Goal: Task Accomplishment & Management: Complete application form

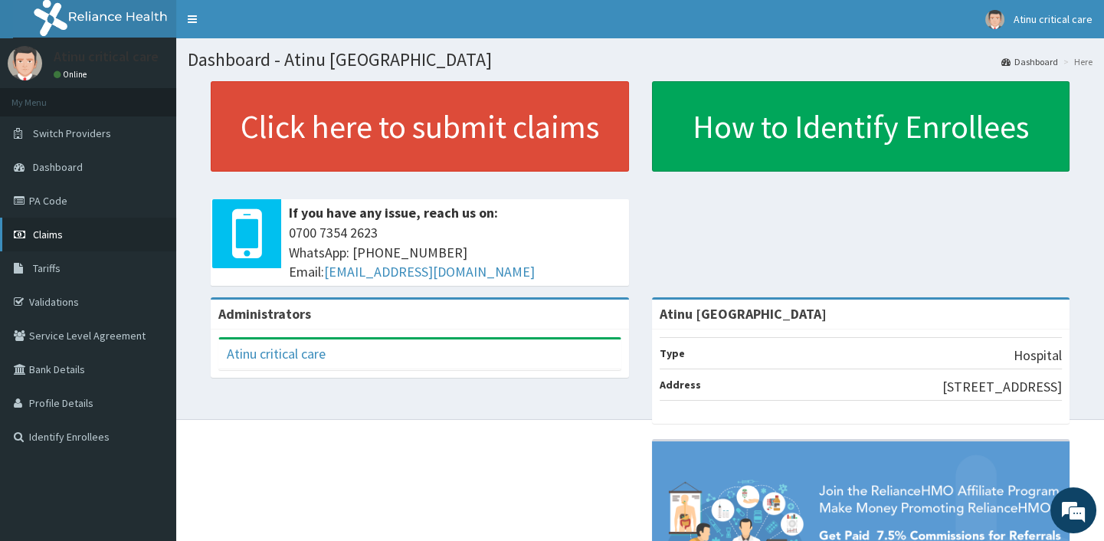
click at [75, 233] on link "Claims" at bounding box center [88, 235] width 176 height 34
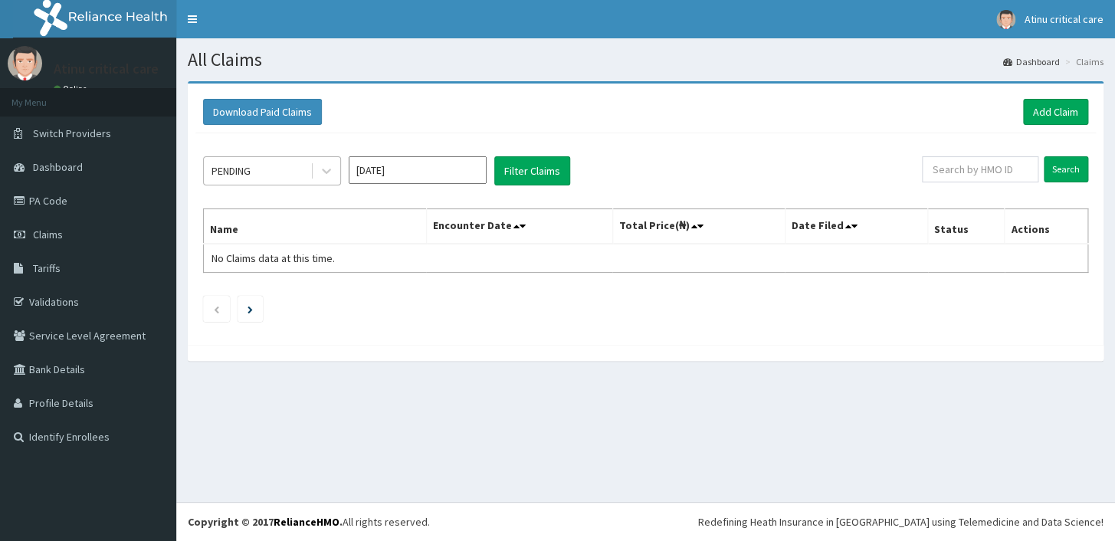
click at [294, 172] on div "PENDING" at bounding box center [257, 171] width 106 height 25
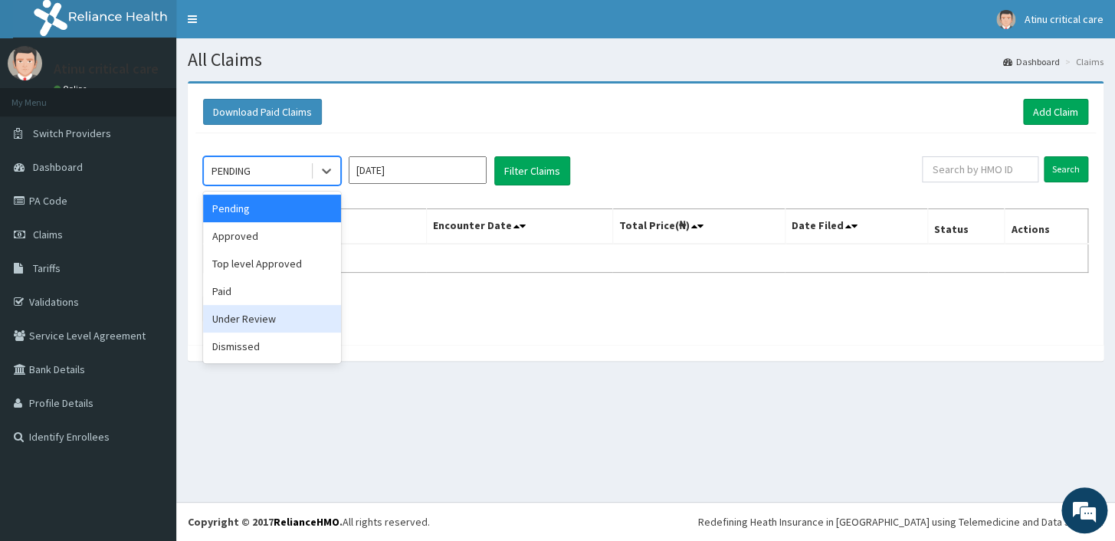
click at [247, 316] on div "Under Review" at bounding box center [272, 319] width 138 height 28
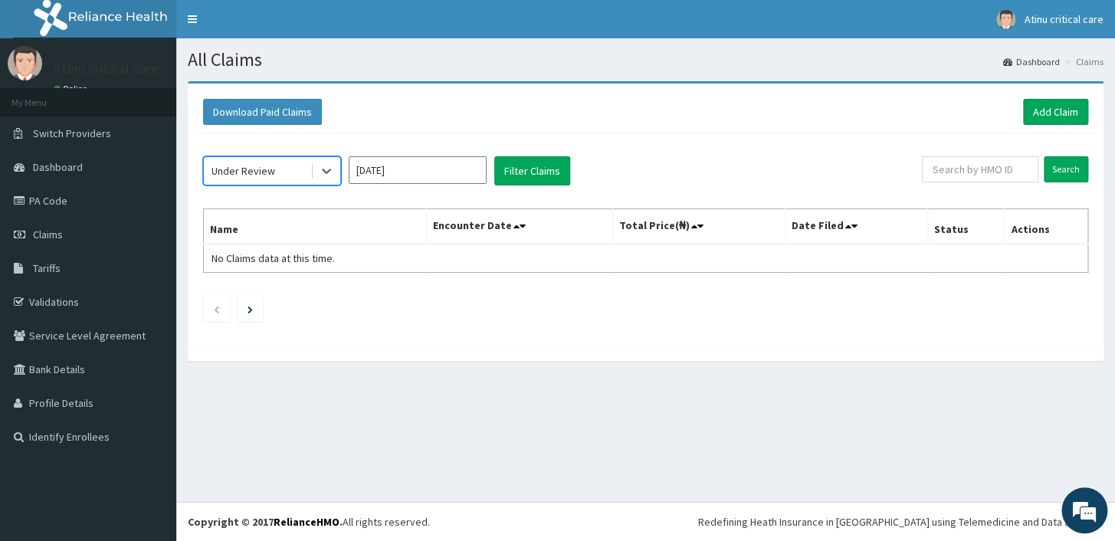
click at [460, 171] on input "Sep 2025" at bounding box center [418, 170] width 138 height 28
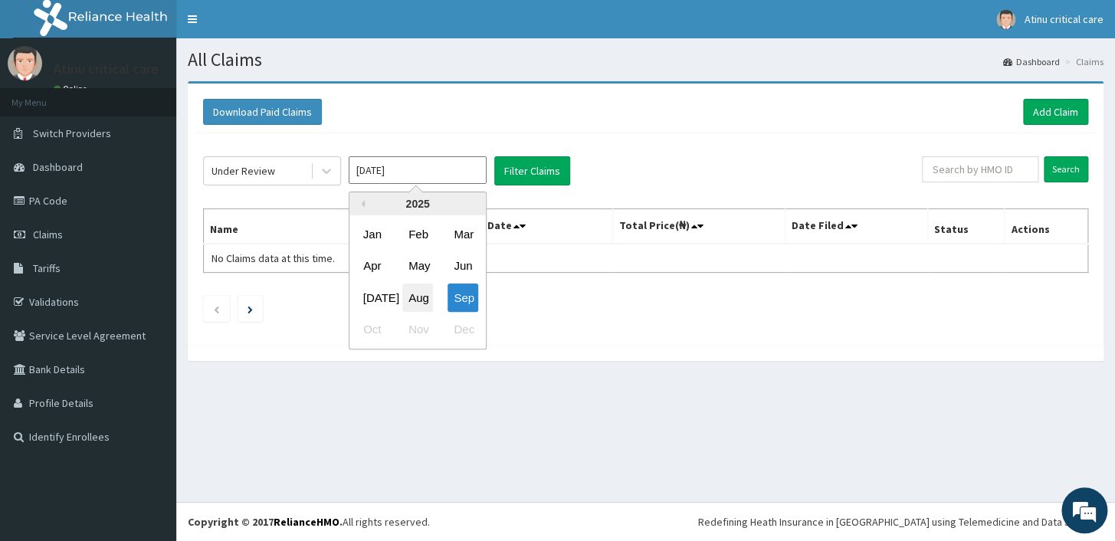
click at [415, 295] on div "Aug" at bounding box center [417, 297] width 31 height 28
type input "Aug 2025"
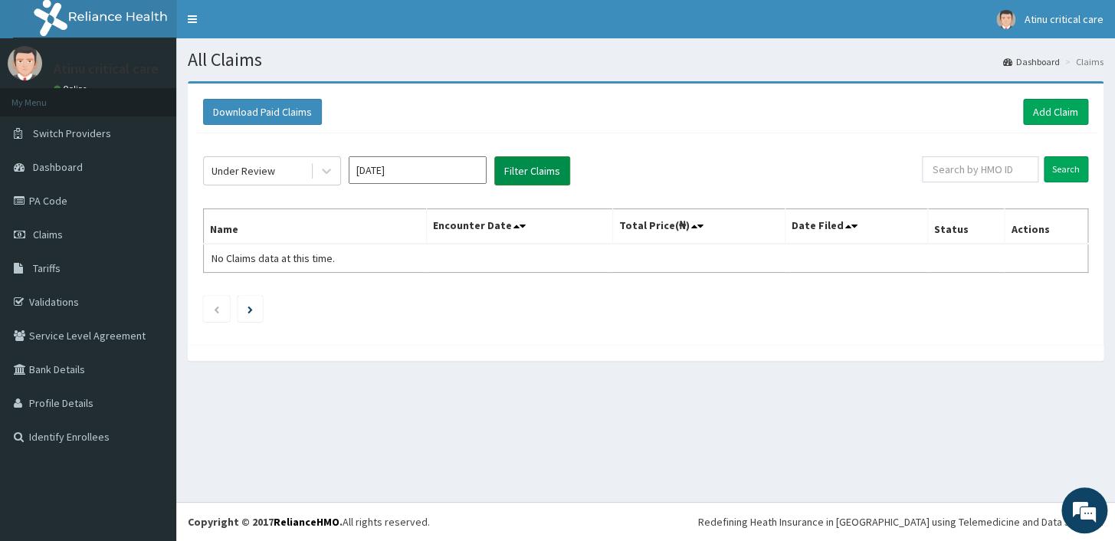
click at [505, 163] on button "Filter Claims" at bounding box center [532, 170] width 76 height 29
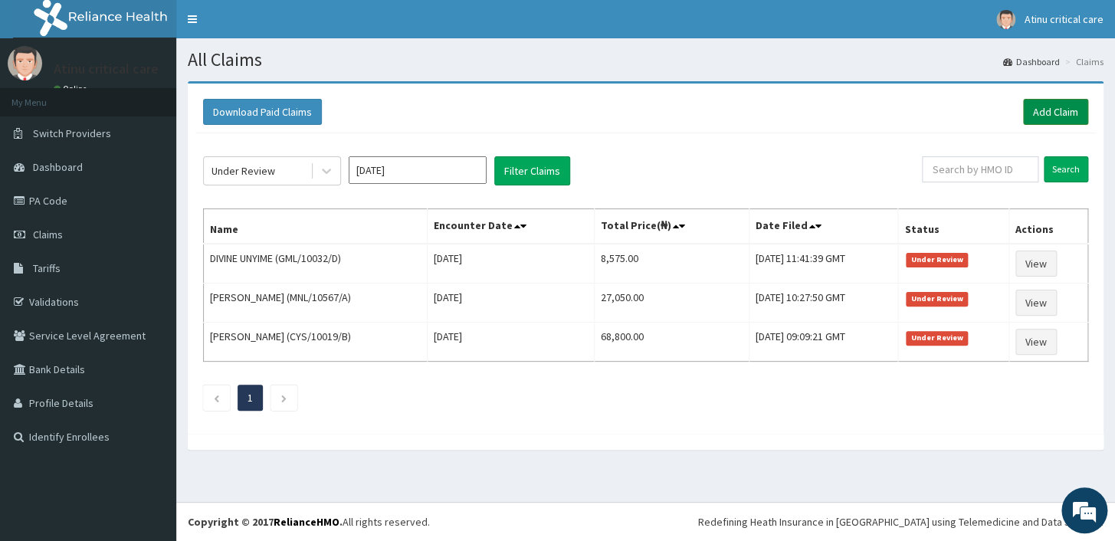
click at [1060, 106] on link "Add Claim" at bounding box center [1055, 112] width 65 height 26
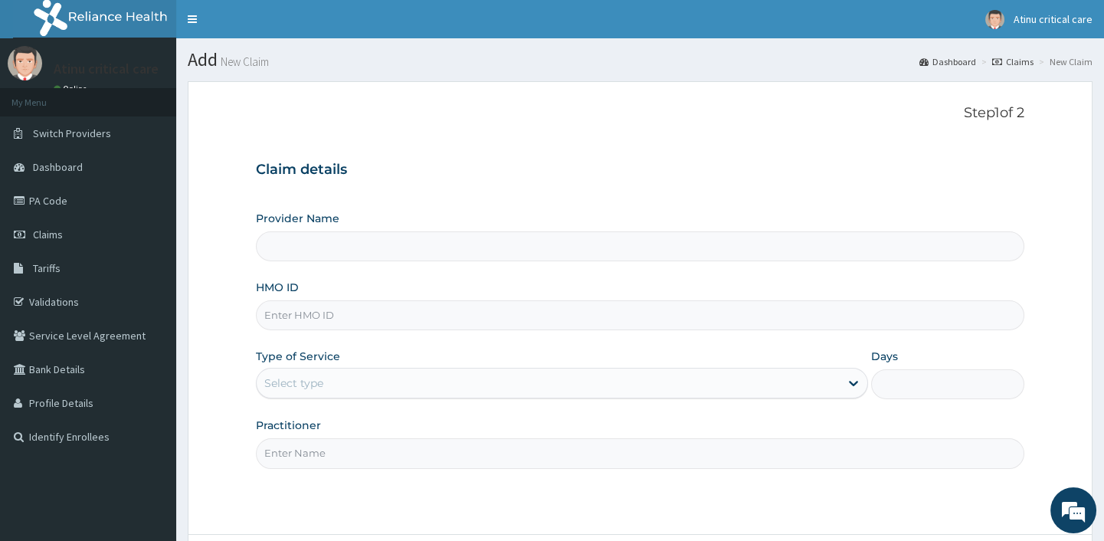
type input "Atinu [GEOGRAPHIC_DATA]"
type input "tmt/10056/a"
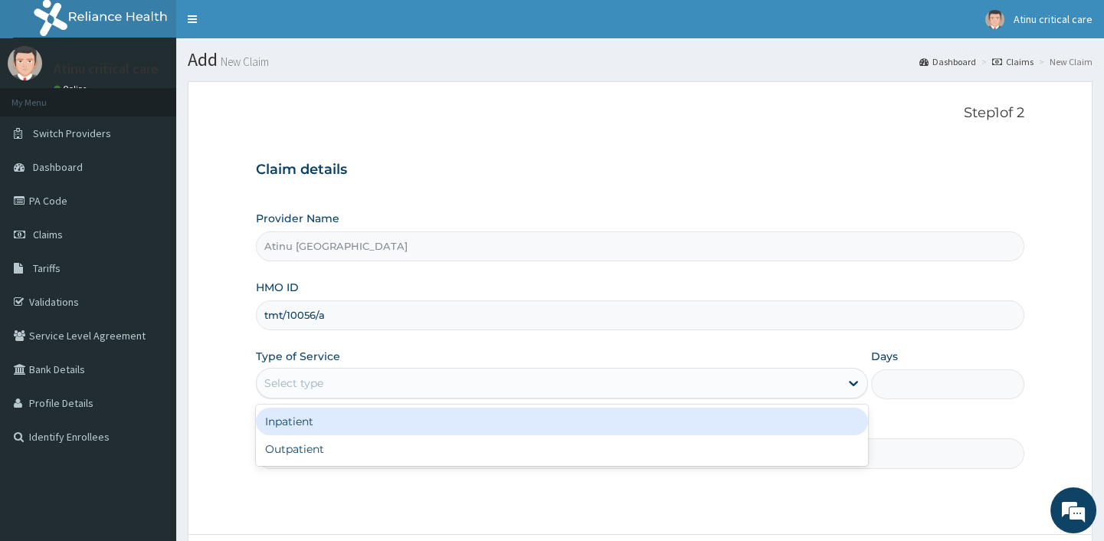
click at [318, 380] on div "Select type" at bounding box center [293, 382] width 59 height 15
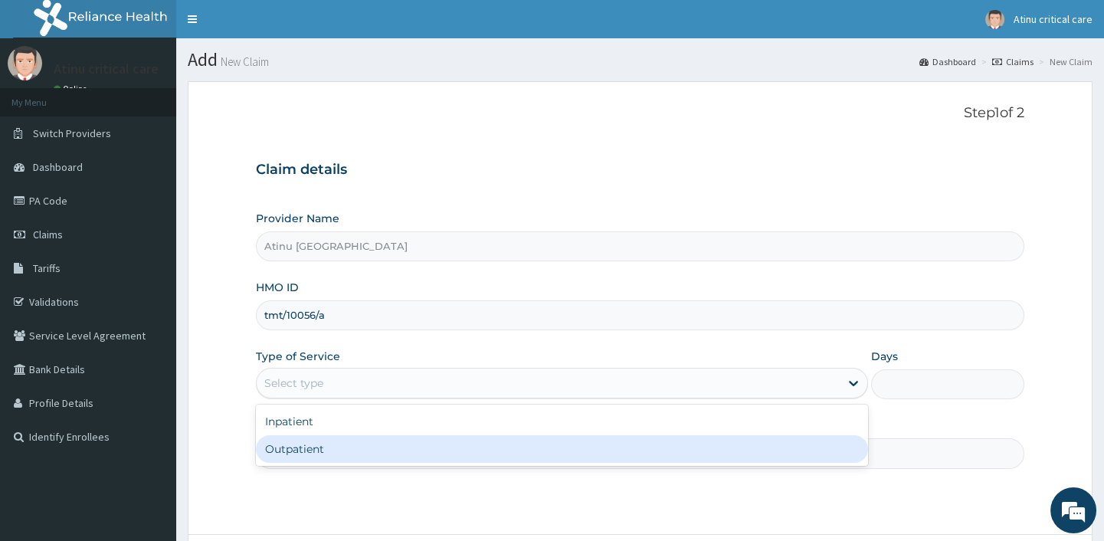
click at [306, 454] on div "Outpatient" at bounding box center [562, 449] width 612 height 28
type input "1"
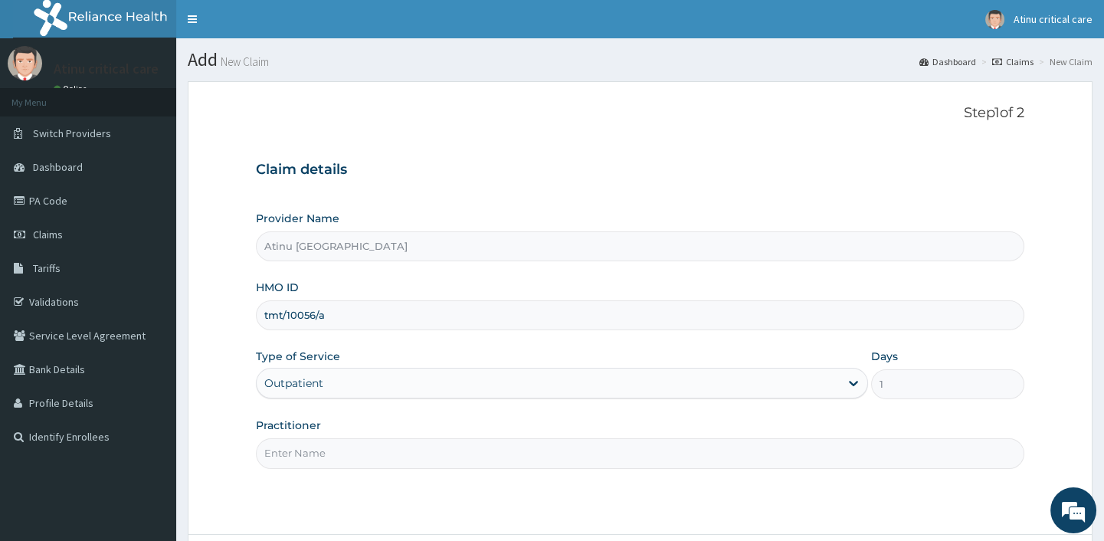
click at [300, 452] on input "Practitioner" at bounding box center [640, 453] width 768 height 30
type input "DR KINGSLEY"
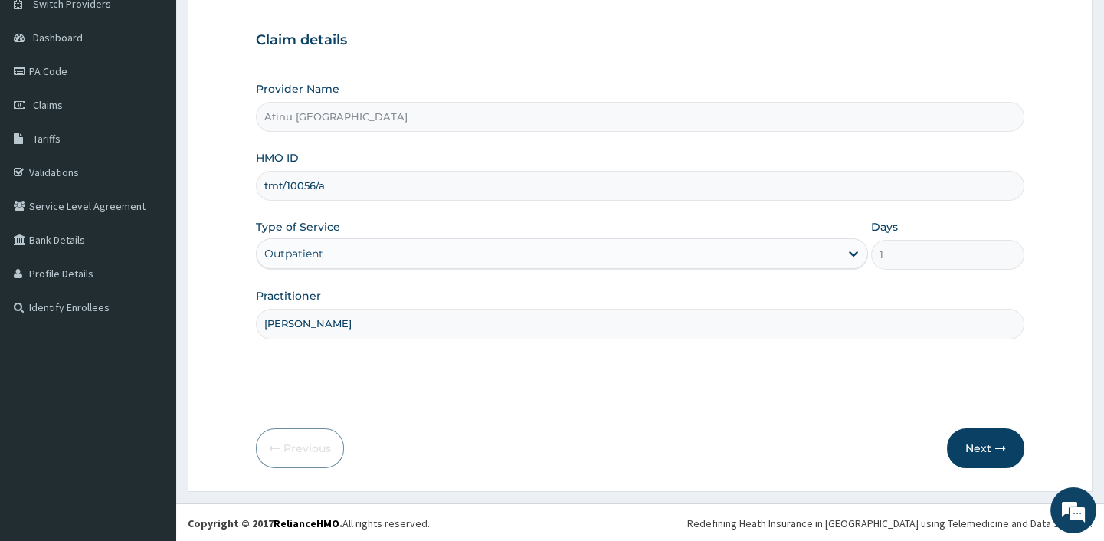
scroll to position [130, 0]
click at [976, 444] on button "Next" at bounding box center [985, 447] width 77 height 40
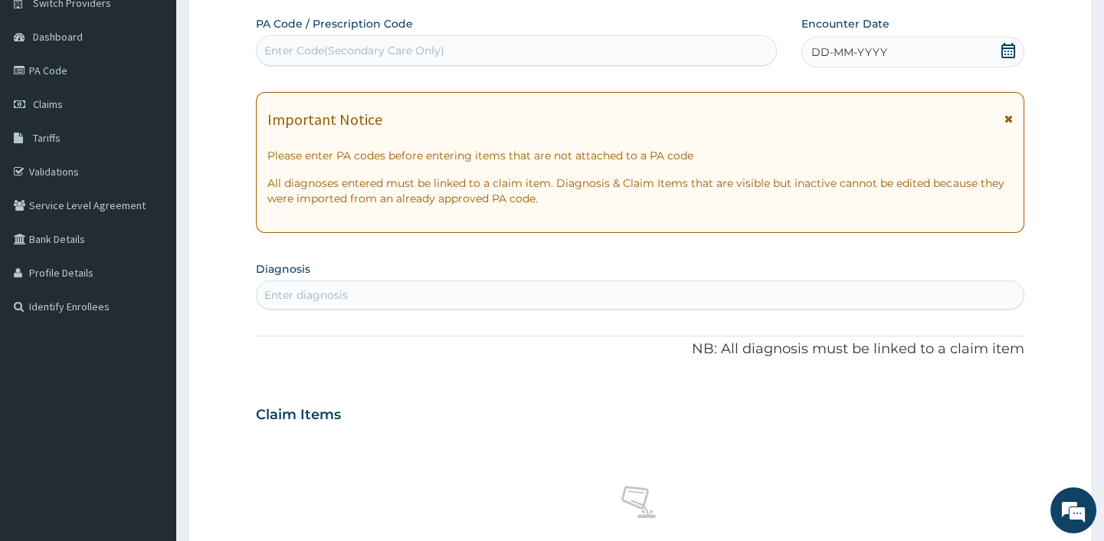
click at [1012, 47] on icon at bounding box center [1008, 50] width 15 height 15
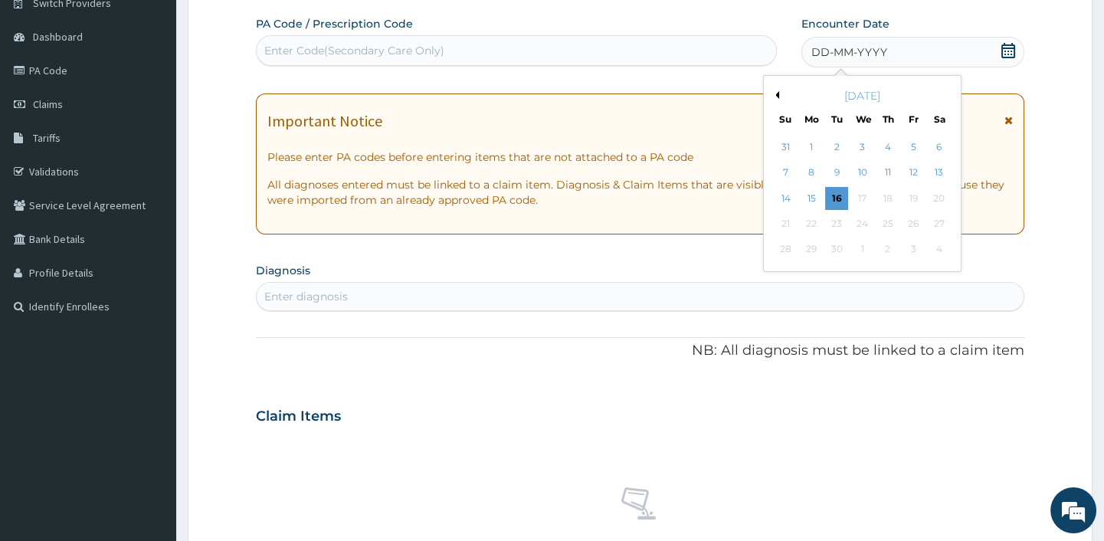
click at [770, 88] on div "September 2025" at bounding box center [862, 95] width 185 height 15
click at [775, 91] on button "Previous Month" at bounding box center [775, 95] width 8 height 8
click at [892, 243] on div "28" at bounding box center [887, 249] width 23 height 23
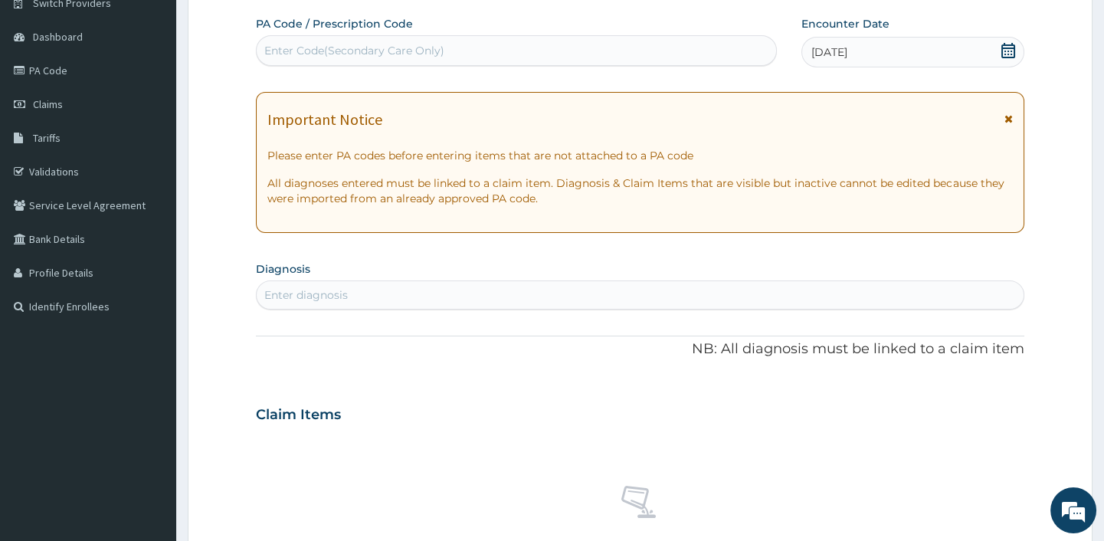
click at [355, 297] on div "Enter diagnosis" at bounding box center [640, 295] width 766 height 25
click at [358, 291] on div "Enter diagnosis" at bounding box center [640, 295] width 766 height 25
type input "sepsi"
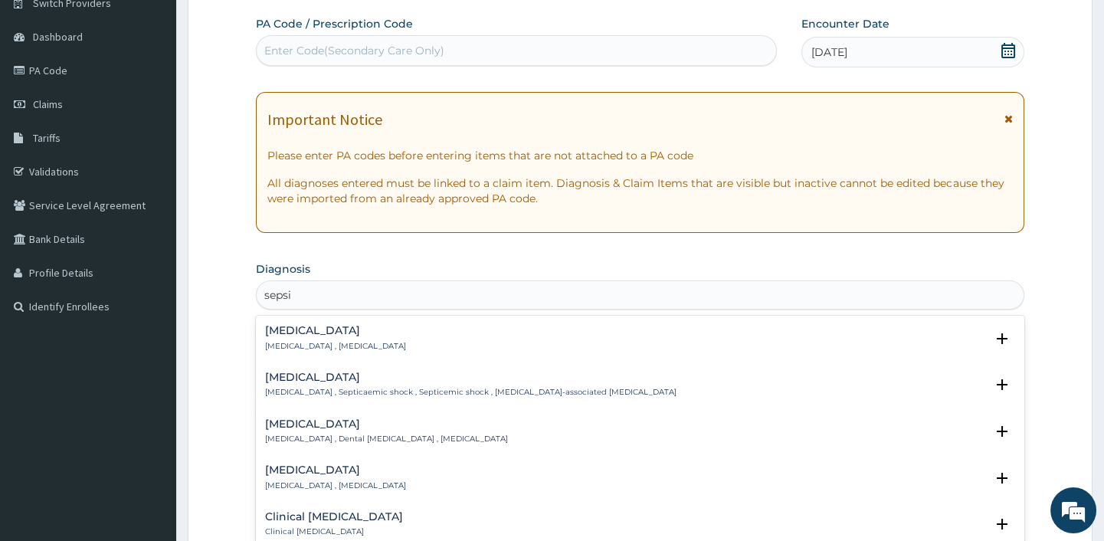
click at [325, 347] on p "Systemic infection , Sepsis" at bounding box center [335, 346] width 141 height 11
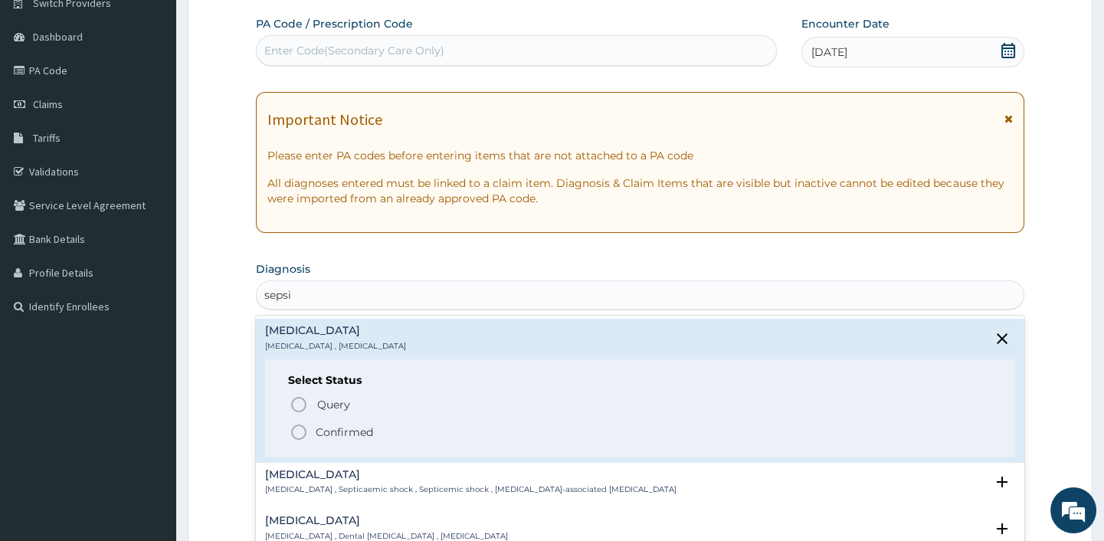
click at [346, 434] on p "Confirmed" at bounding box center [344, 431] width 57 height 15
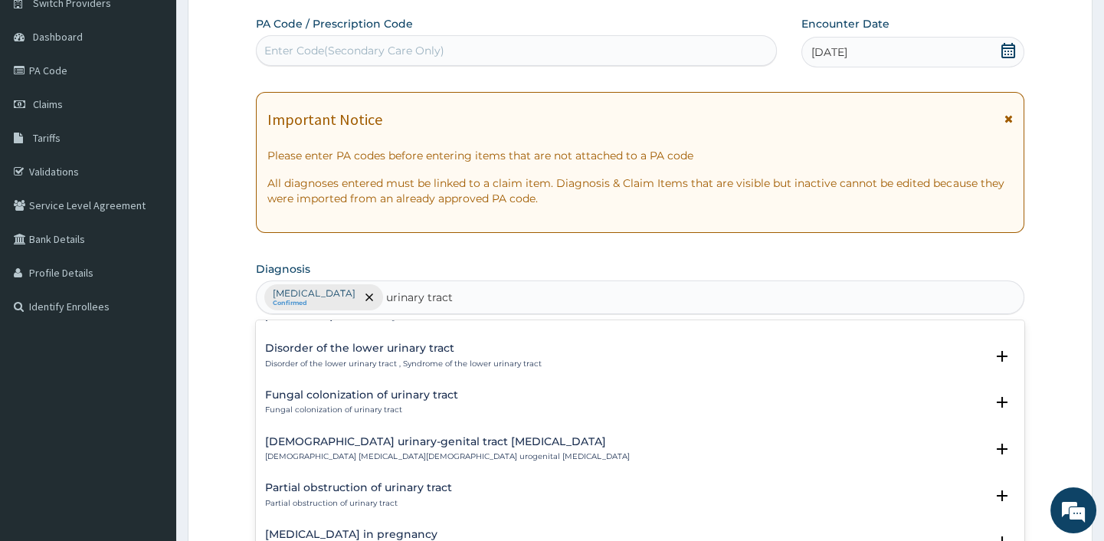
scroll to position [1543, 0]
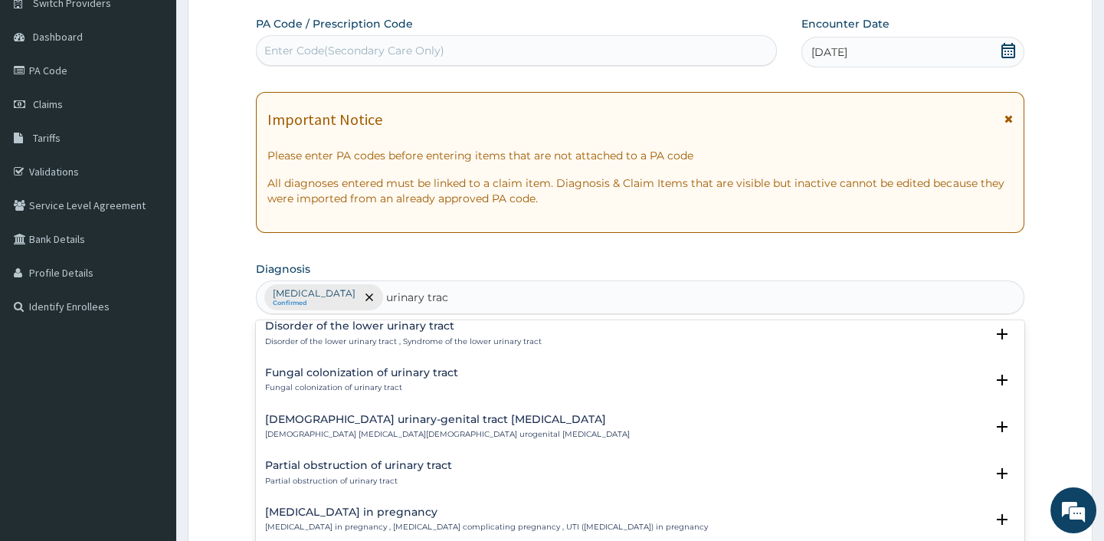
type input "urinary tra"
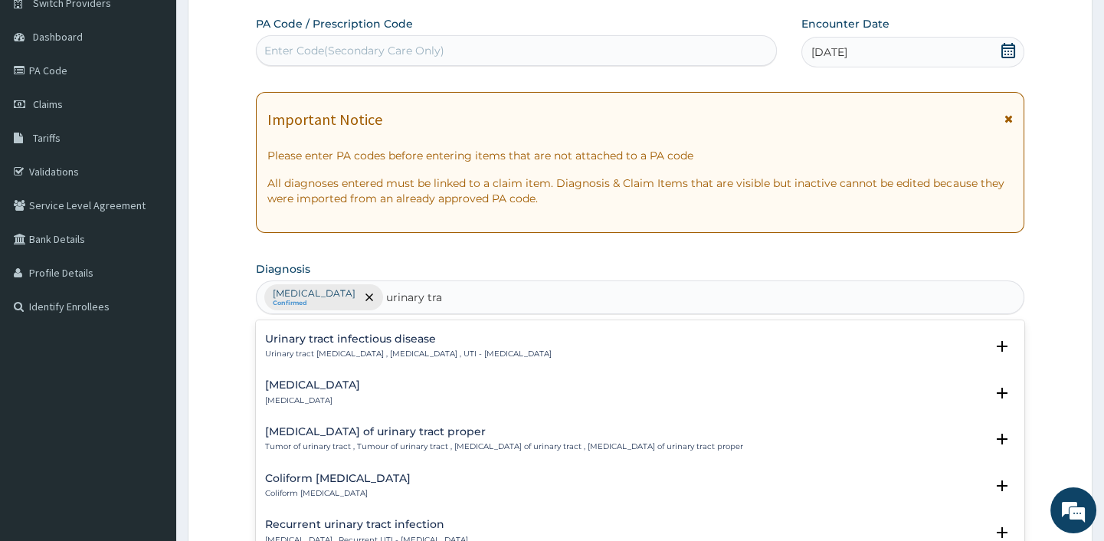
scroll to position [1135, 0]
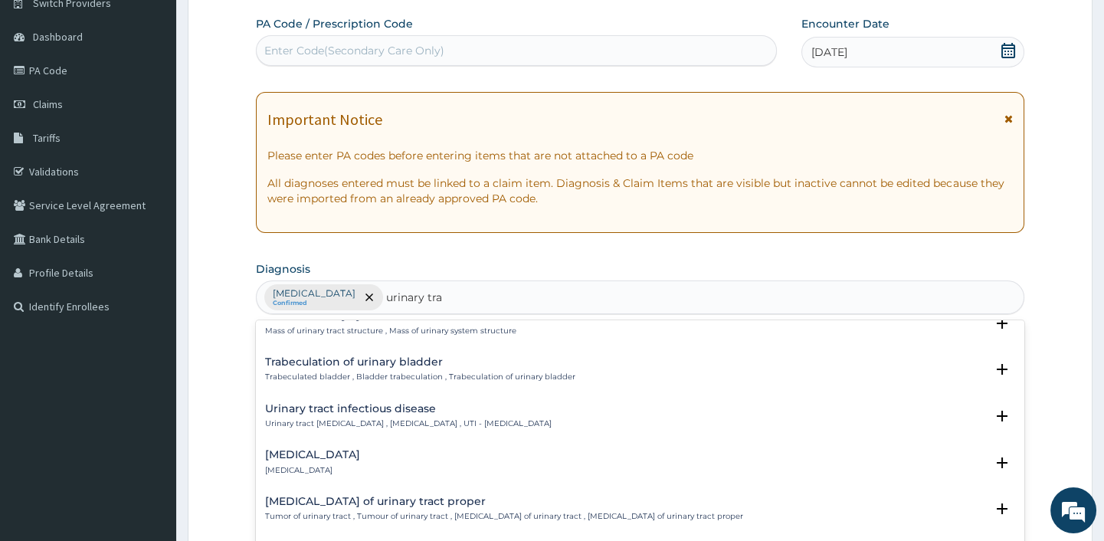
click at [325, 414] on div "Urinary tract infectious disease Urinary tract infectious disease , Urinary tra…" at bounding box center [408, 416] width 287 height 27
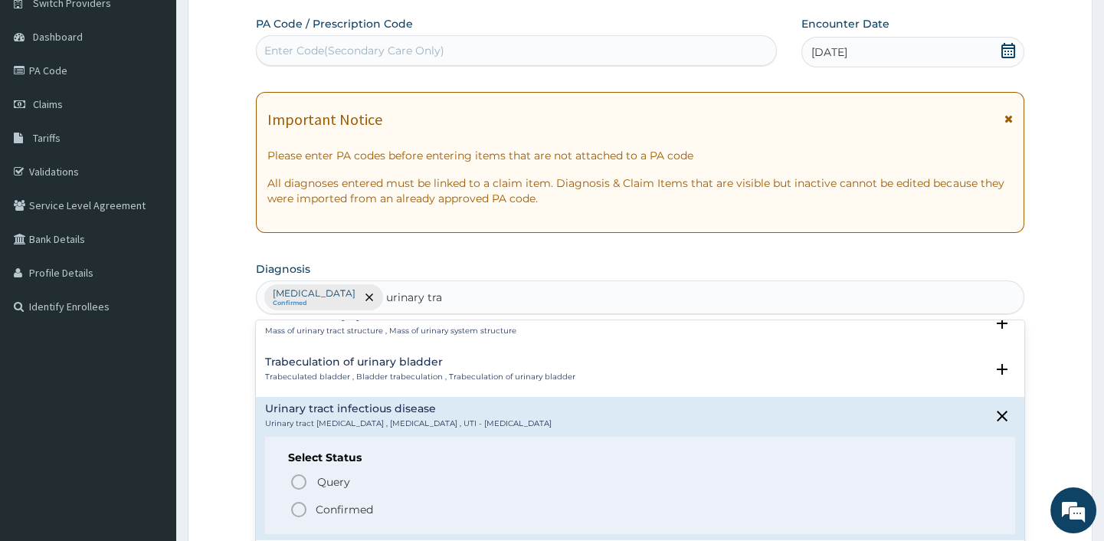
click at [295, 500] on icon "status option filled" at bounding box center [299, 509] width 18 height 18
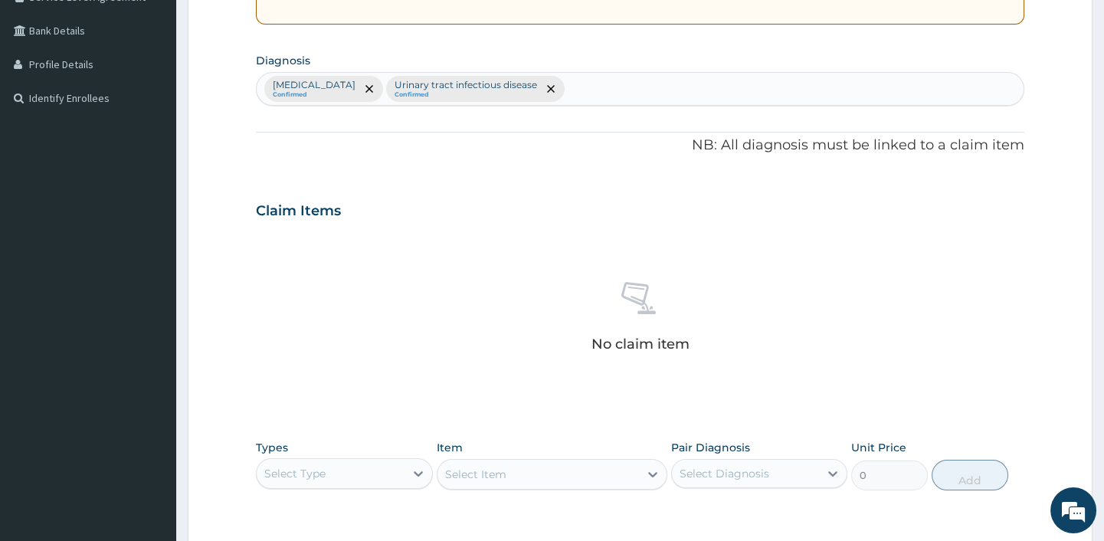
scroll to position [339, 0]
click at [333, 467] on div "Select Type" at bounding box center [330, 472] width 147 height 25
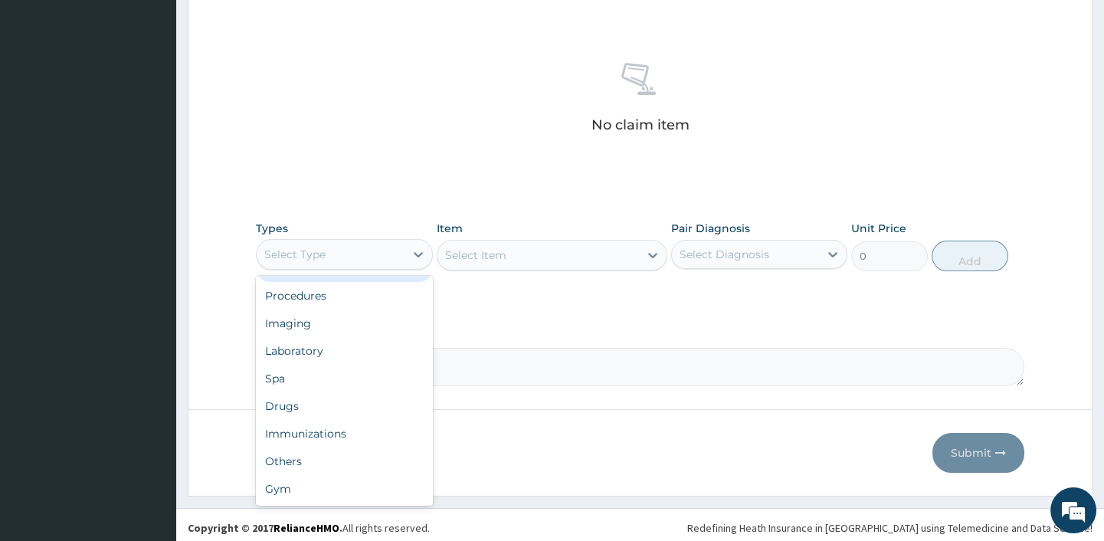
scroll to position [562, 0]
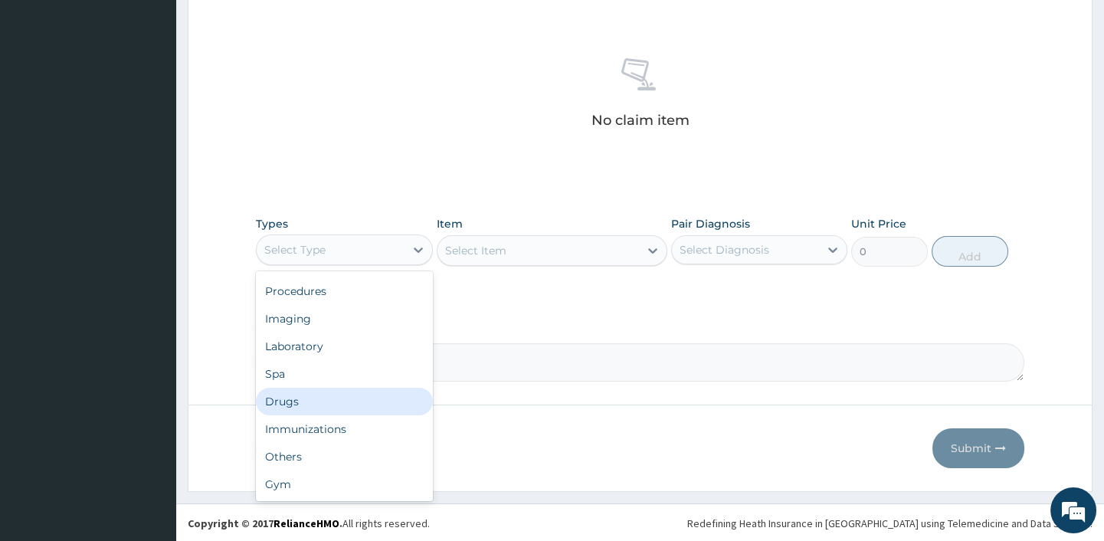
click at [279, 404] on div "Drugs" at bounding box center [344, 402] width 176 height 28
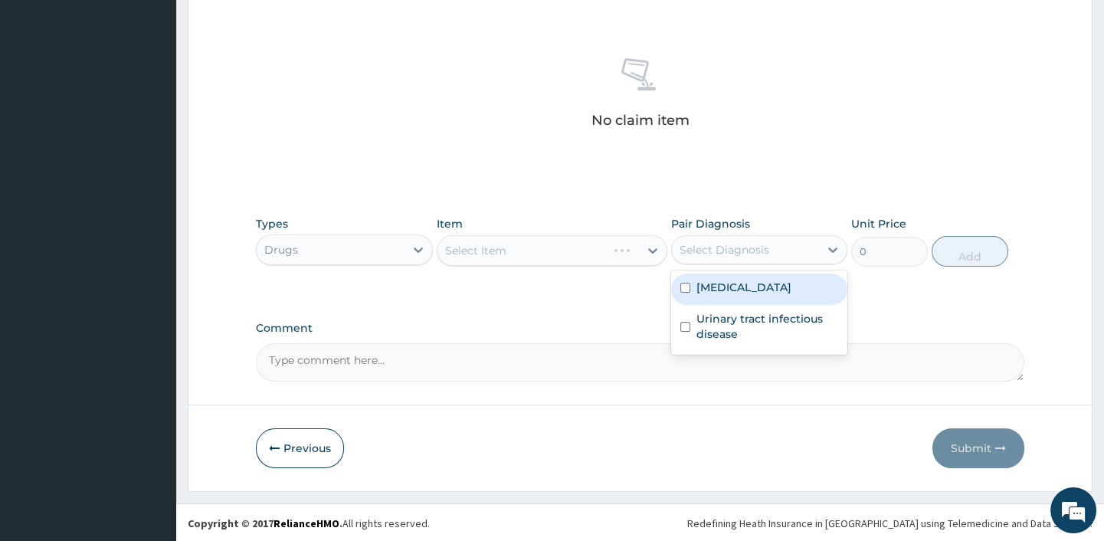
click at [712, 254] on div "Select Diagnosis" at bounding box center [725, 249] width 90 height 15
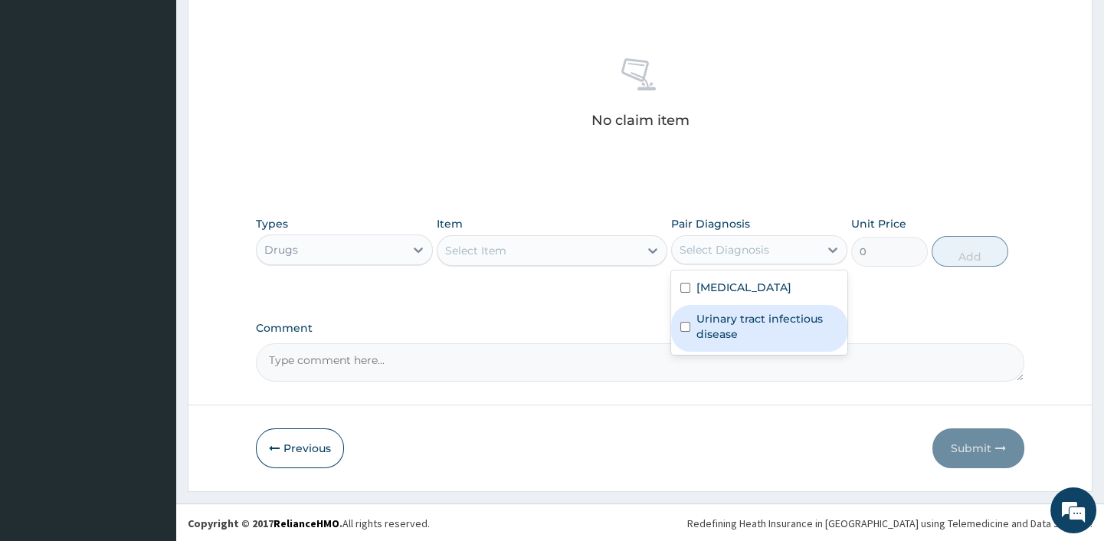
click at [714, 324] on label "Urinary tract infectious disease" at bounding box center [767, 326] width 142 height 31
checkbox input "true"
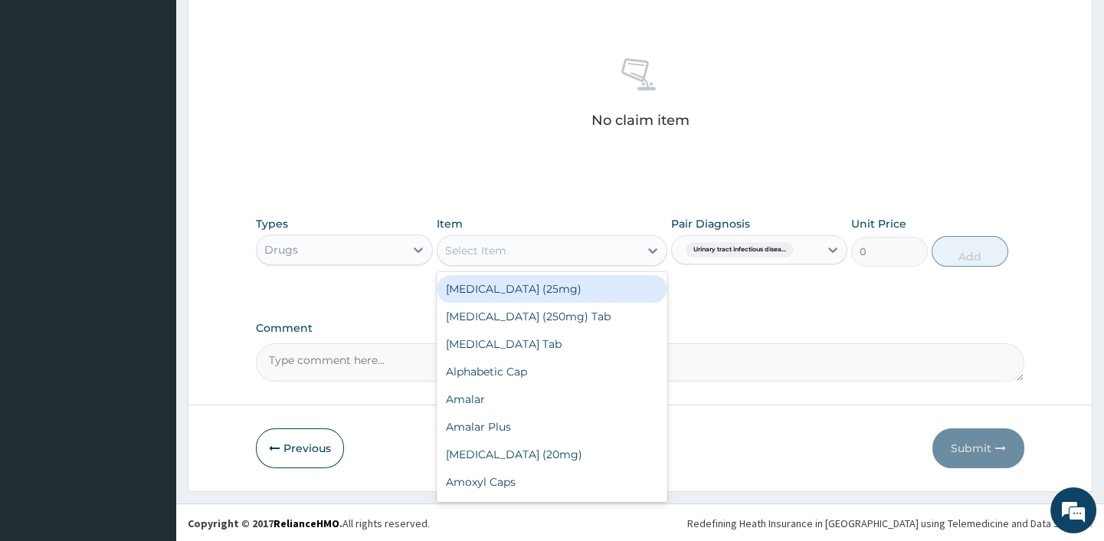
click at [540, 255] on div "Select Item" at bounding box center [537, 250] width 201 height 25
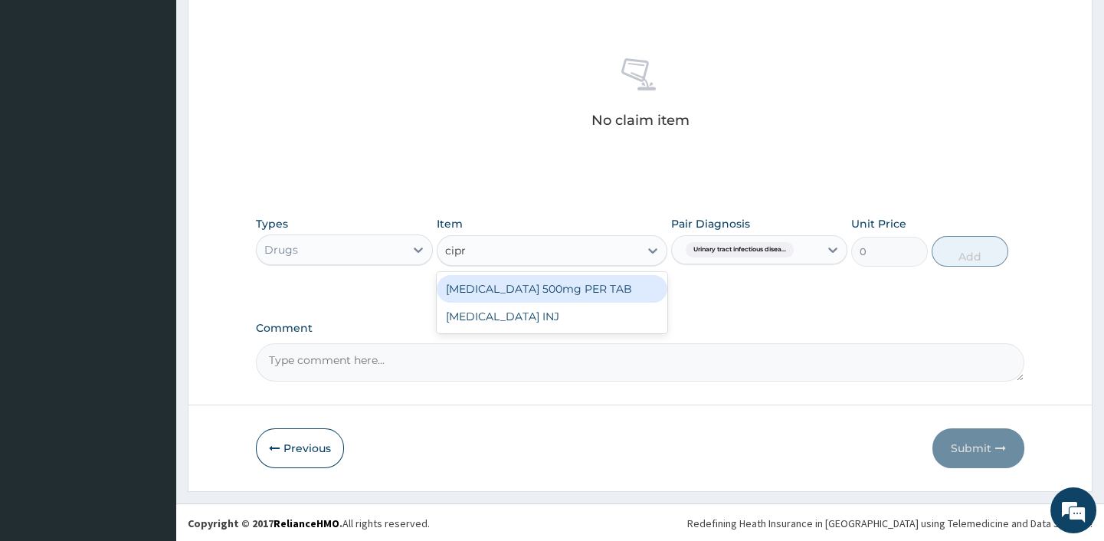
type input "cipro"
click at [556, 291] on div "CIPROXIN 500mg PER TAB" at bounding box center [552, 289] width 231 height 28
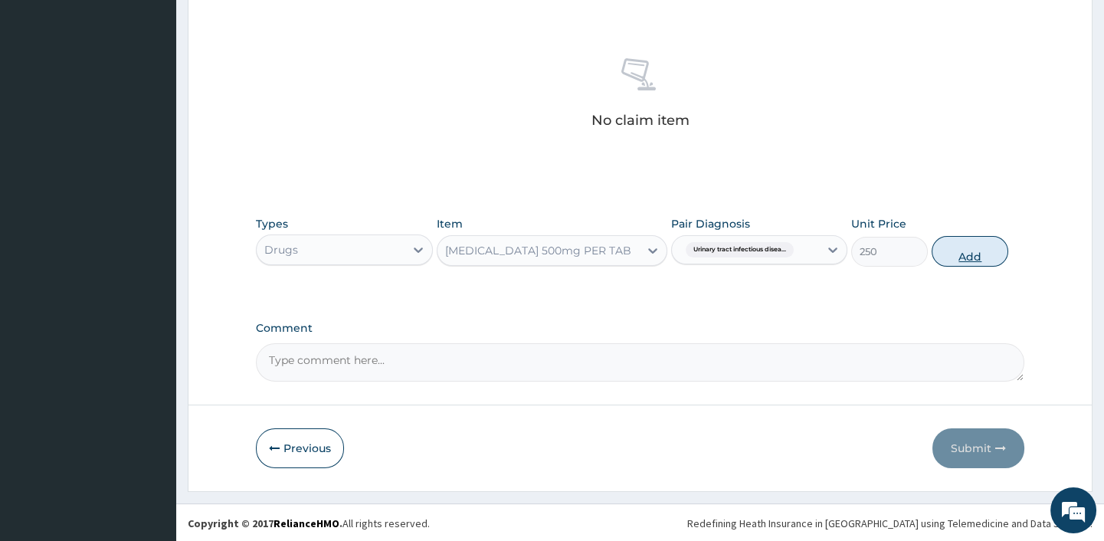
click at [965, 249] on button "Add" at bounding box center [970, 251] width 77 height 31
type input "0"
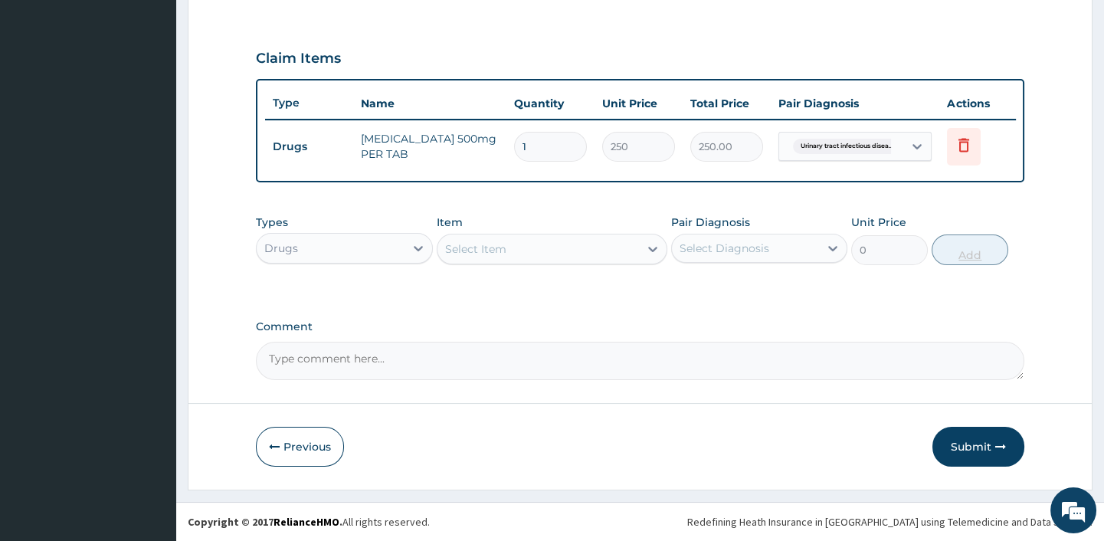
scroll to position [500, 0]
type input "0.00"
type input "5"
type input "1250.00"
type input "5"
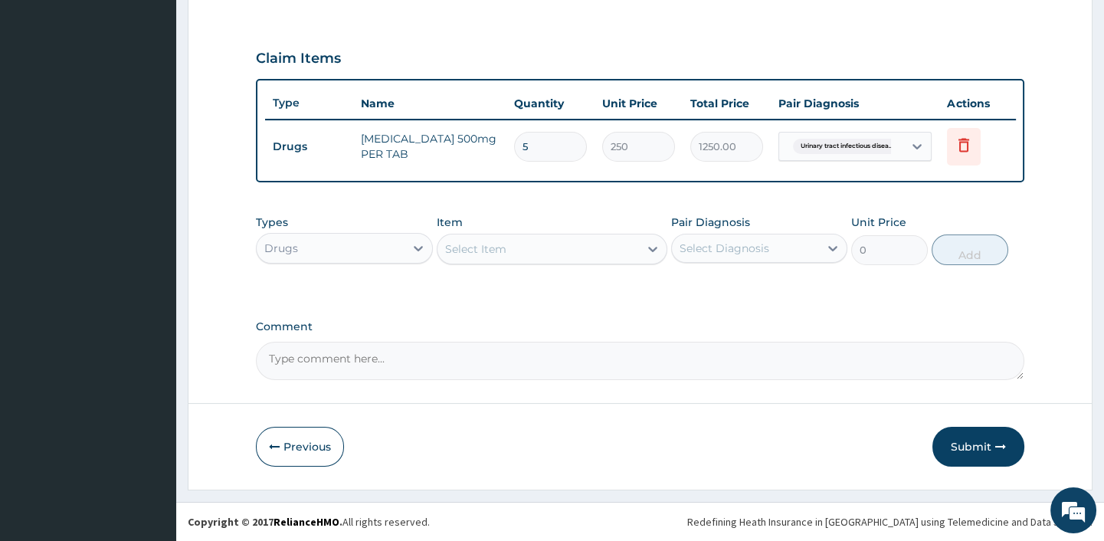
click at [660, 318] on div "PA Code / Prescription Code Enter Code(Secondary Care Only) Encounter Date 28-0…" at bounding box center [640, 17] width 768 height 725
click at [542, 248] on div "Select Item" at bounding box center [537, 249] width 201 height 25
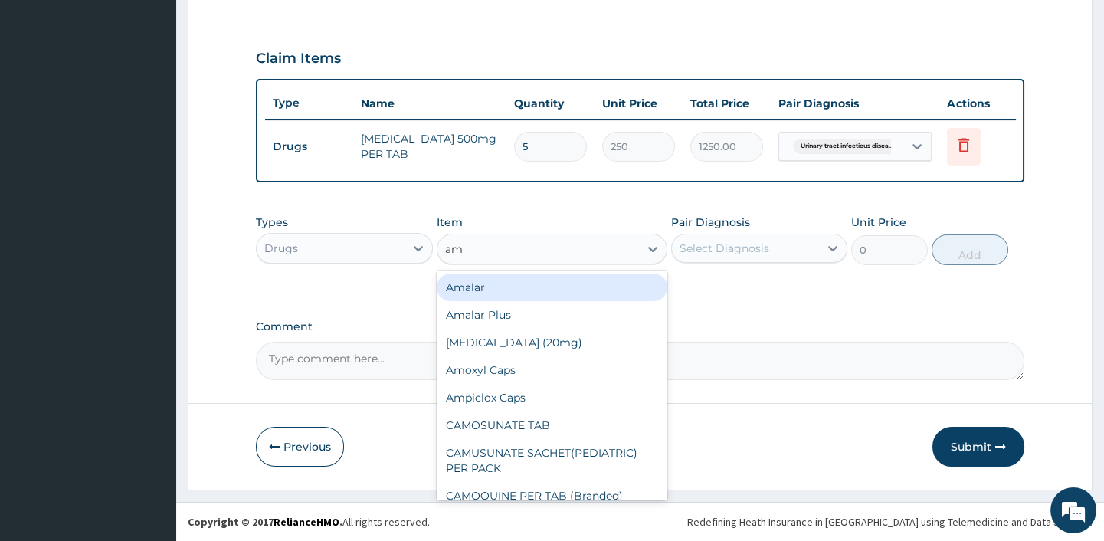
type input "amo"
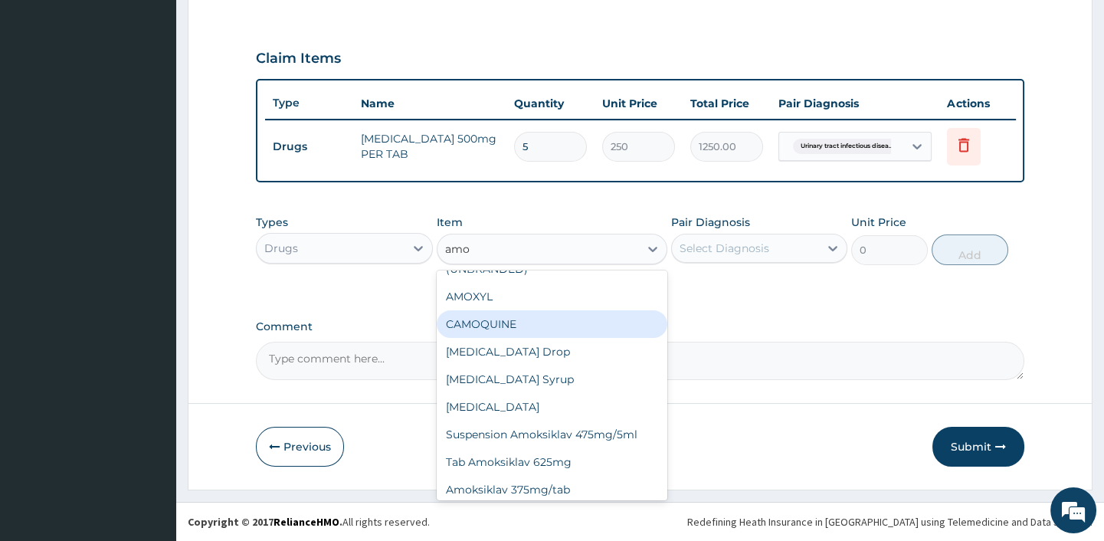
scroll to position [278, 0]
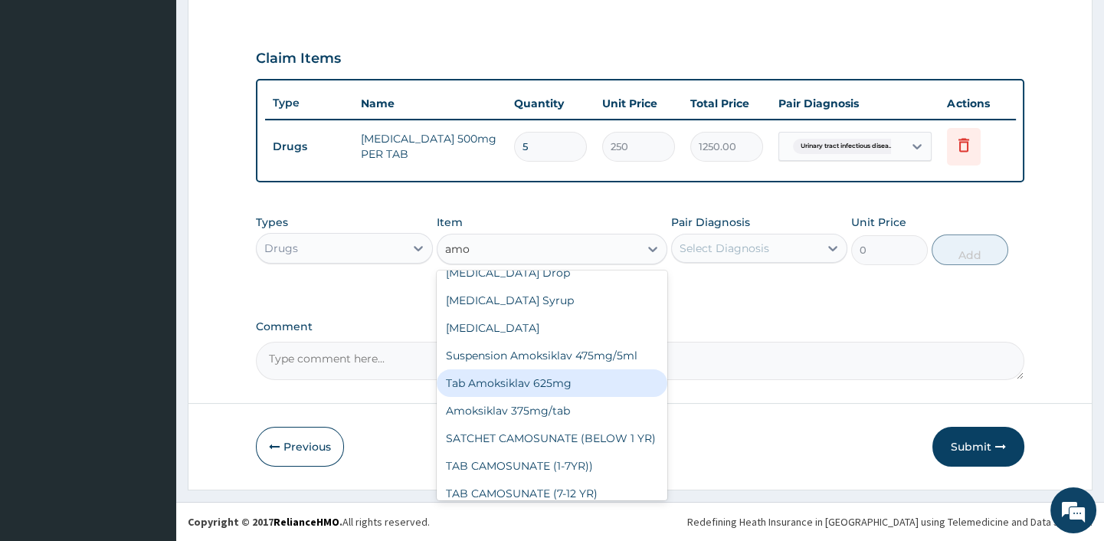
click at [542, 390] on div "Tab Amoksiklav 625mg" at bounding box center [552, 383] width 231 height 28
type input "4000"
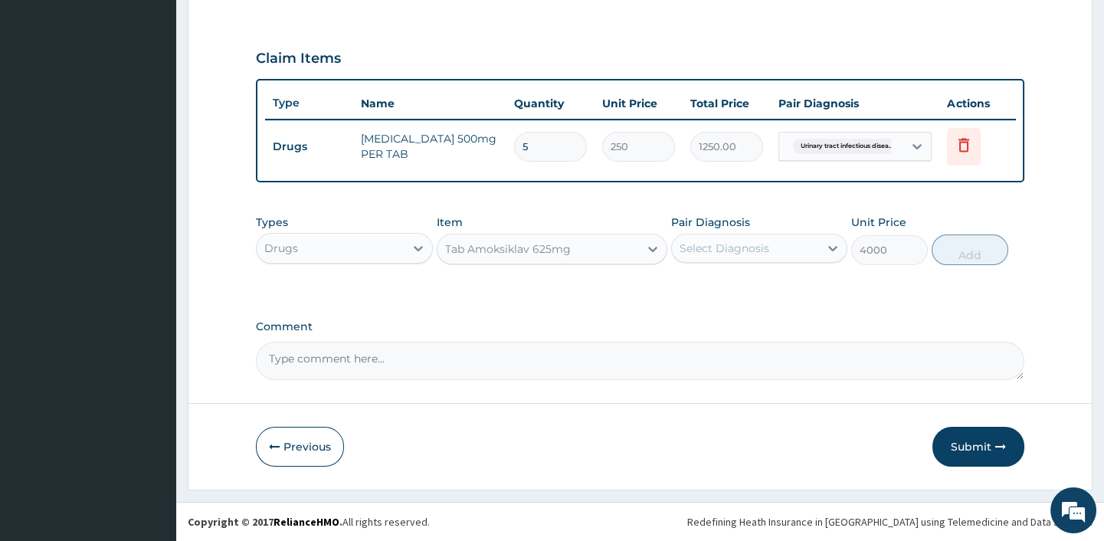
click at [776, 251] on div "Select Diagnosis" at bounding box center [745, 248] width 147 height 25
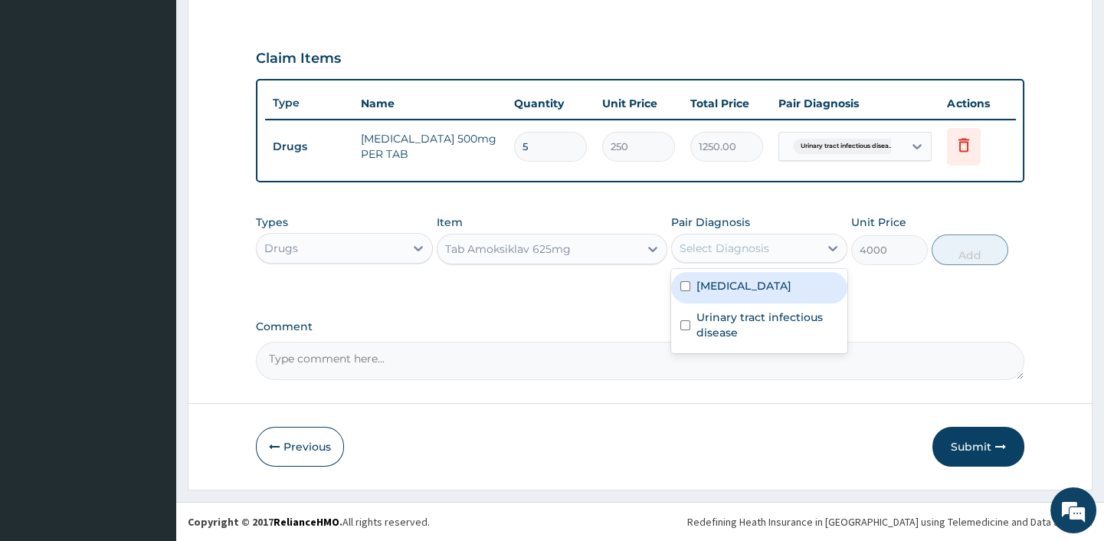
click at [719, 284] on label "Sepsis" at bounding box center [743, 285] width 95 height 15
checkbox input "true"
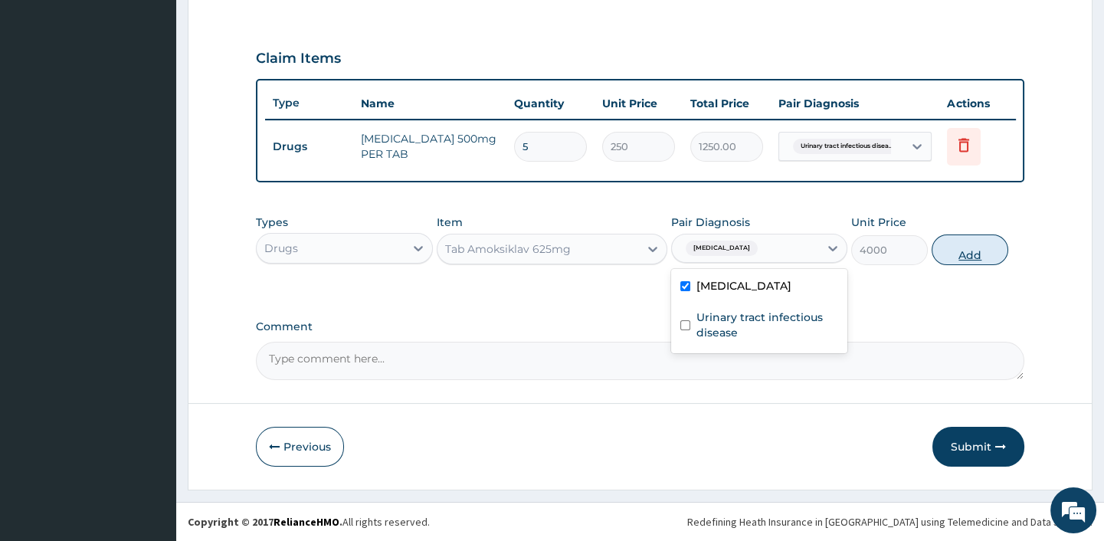
click at [994, 246] on button "Add" at bounding box center [970, 249] width 77 height 31
type input "0"
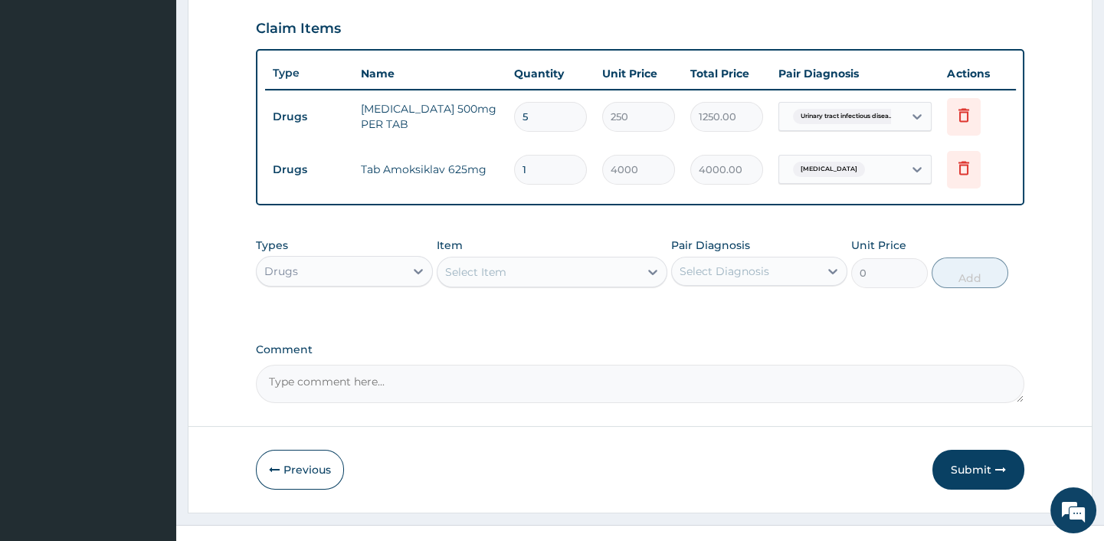
scroll to position [553, 0]
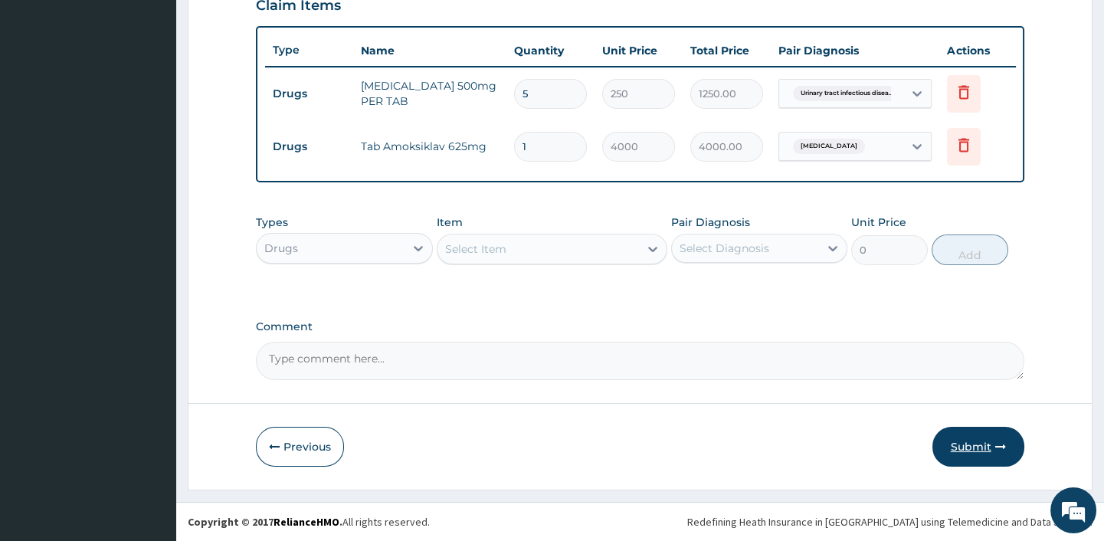
click at [963, 444] on button "Submit" at bounding box center [978, 447] width 92 height 40
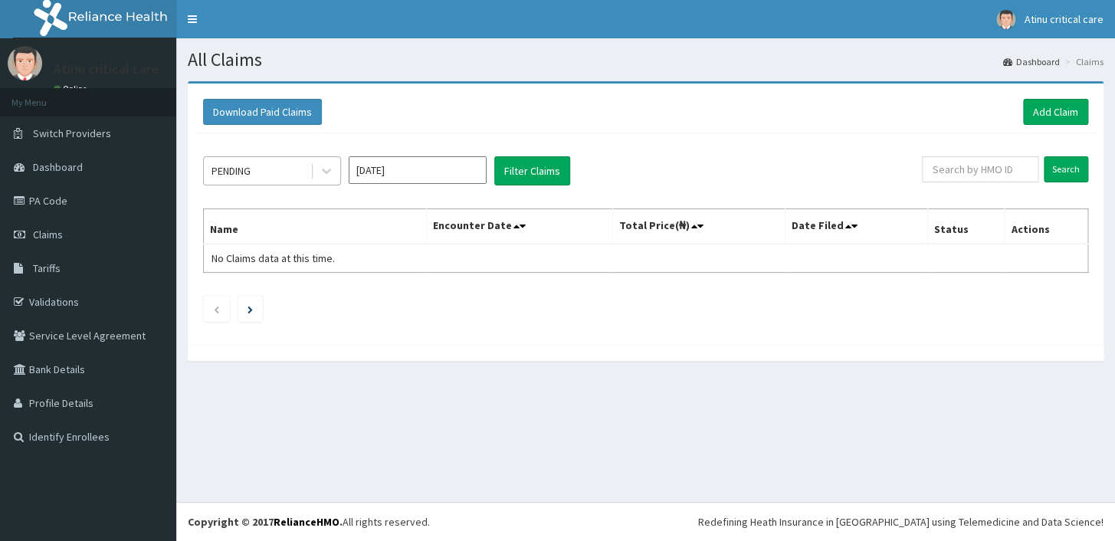
click at [290, 172] on div "PENDING" at bounding box center [257, 171] width 106 height 25
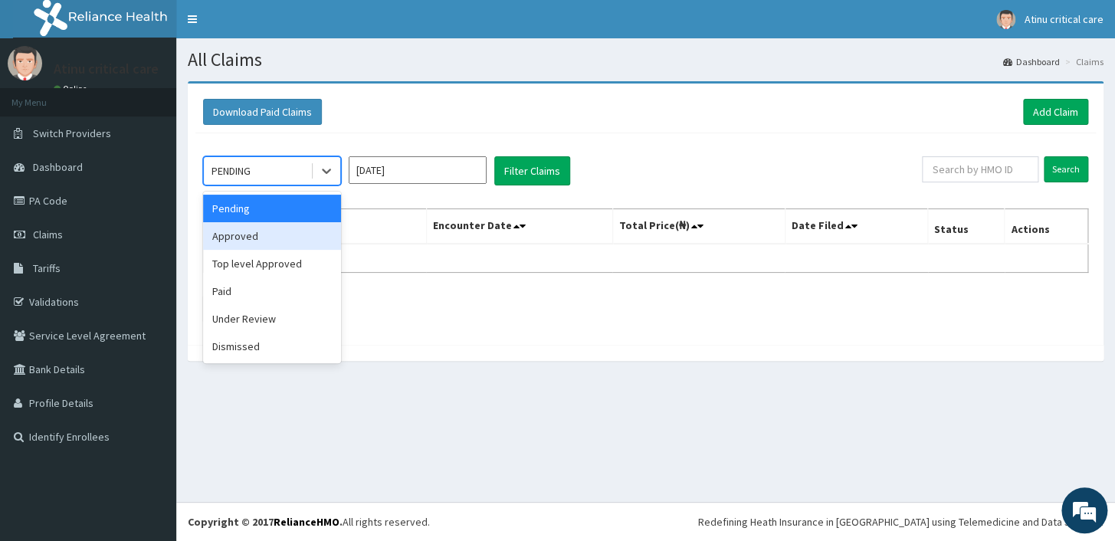
click at [254, 231] on div "Approved" at bounding box center [272, 236] width 138 height 28
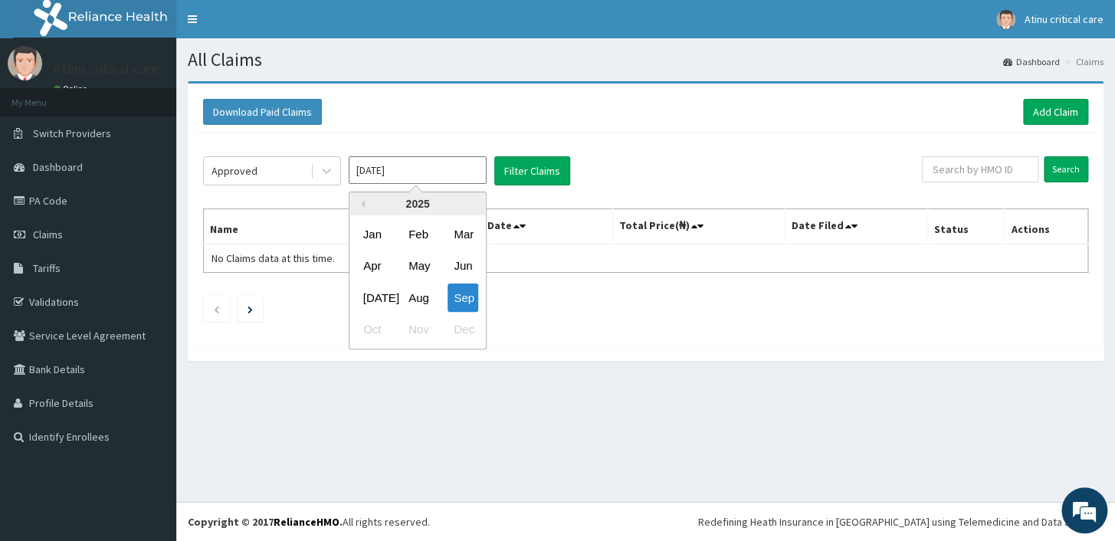
click at [419, 175] on input "Sep 2025" at bounding box center [418, 170] width 138 height 28
click at [421, 290] on div "Aug" at bounding box center [417, 297] width 31 height 28
type input "Aug 2025"
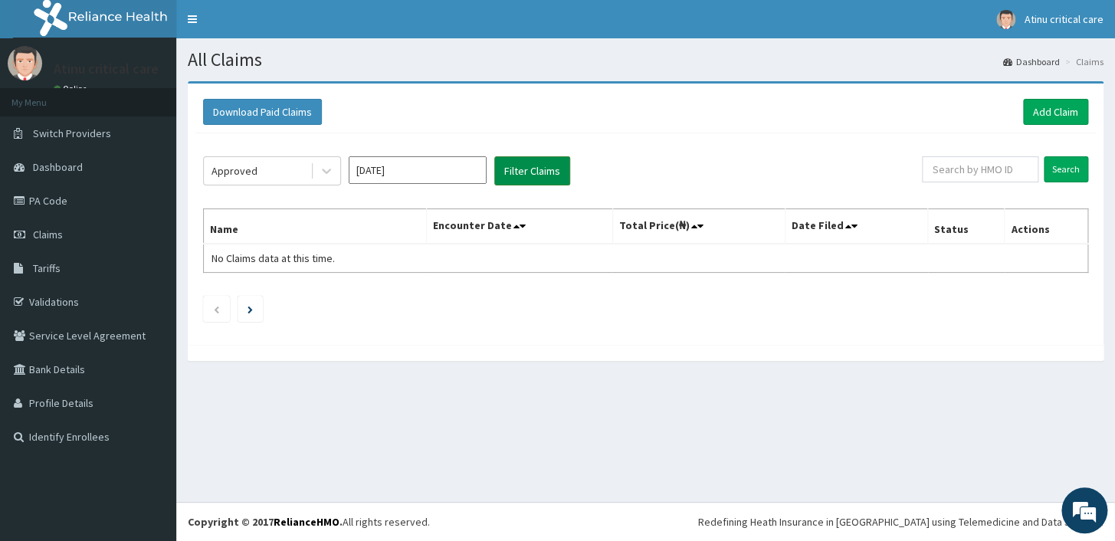
click at [524, 169] on button "Filter Claims" at bounding box center [532, 170] width 76 height 29
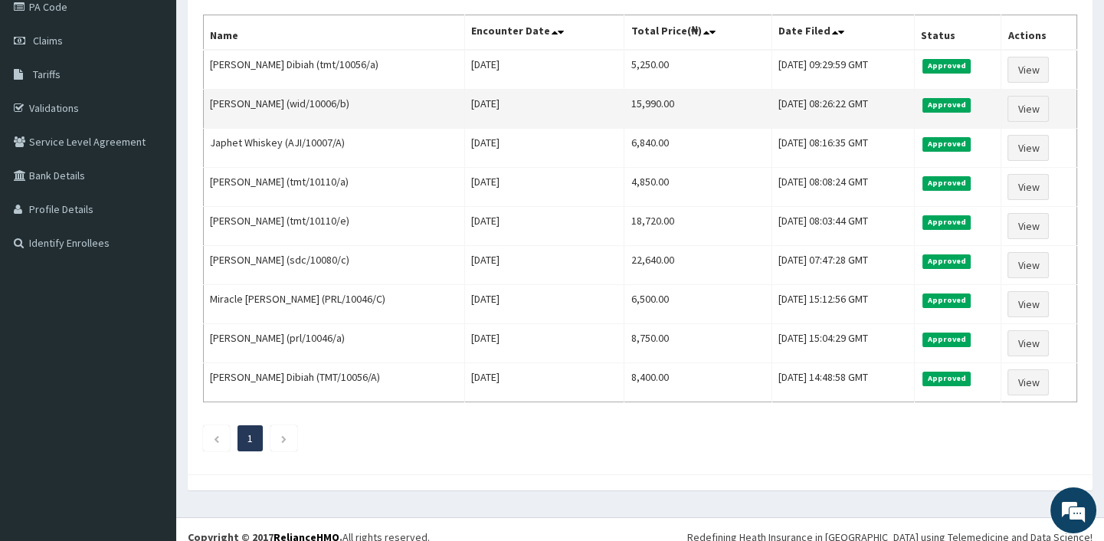
scroll to position [206, 0]
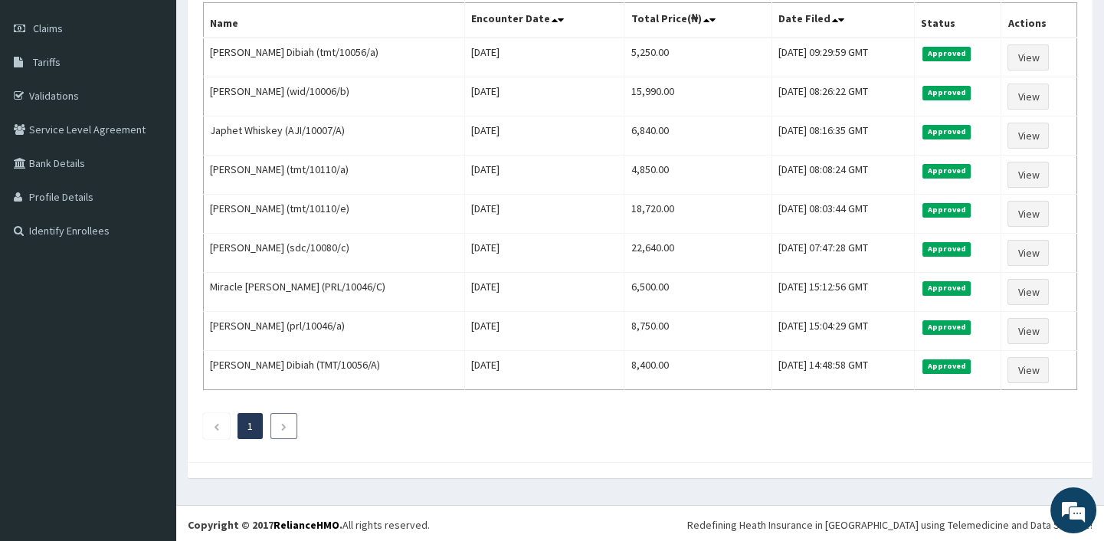
click at [275, 421] on li at bounding box center [283, 426] width 27 height 26
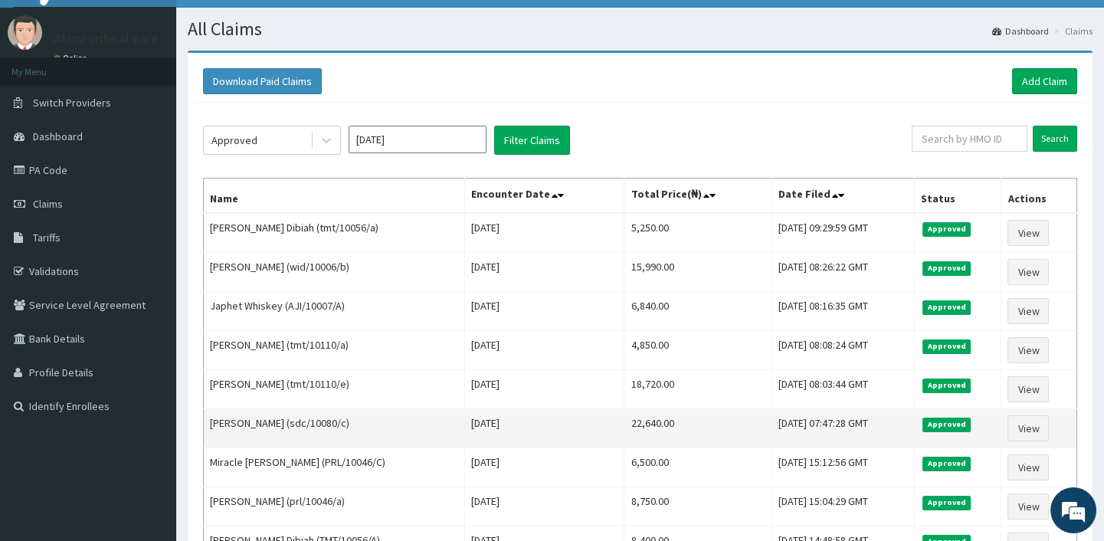
scroll to position [0, 0]
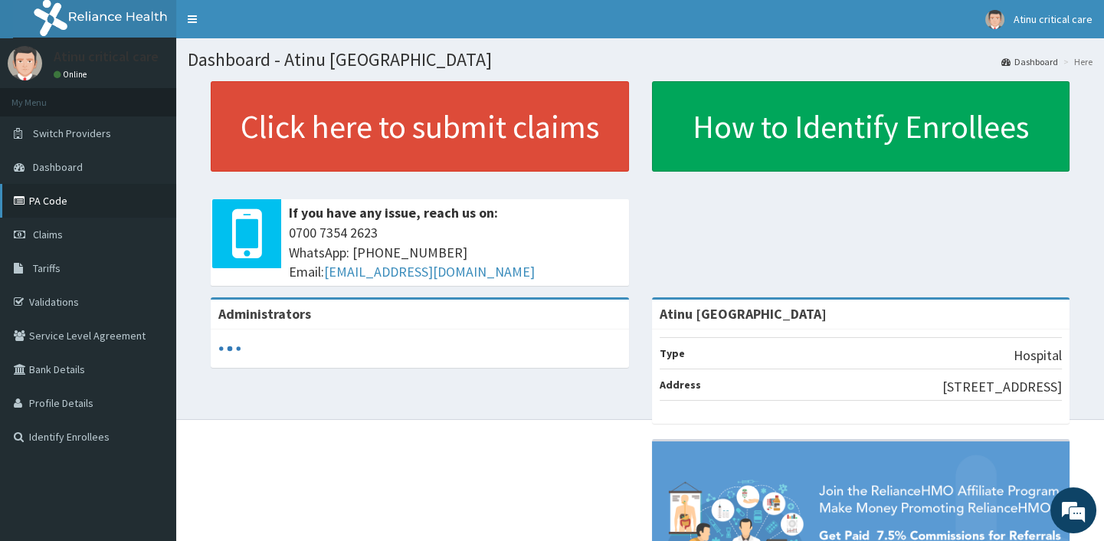
click at [64, 198] on link "PA Code" at bounding box center [88, 201] width 176 height 34
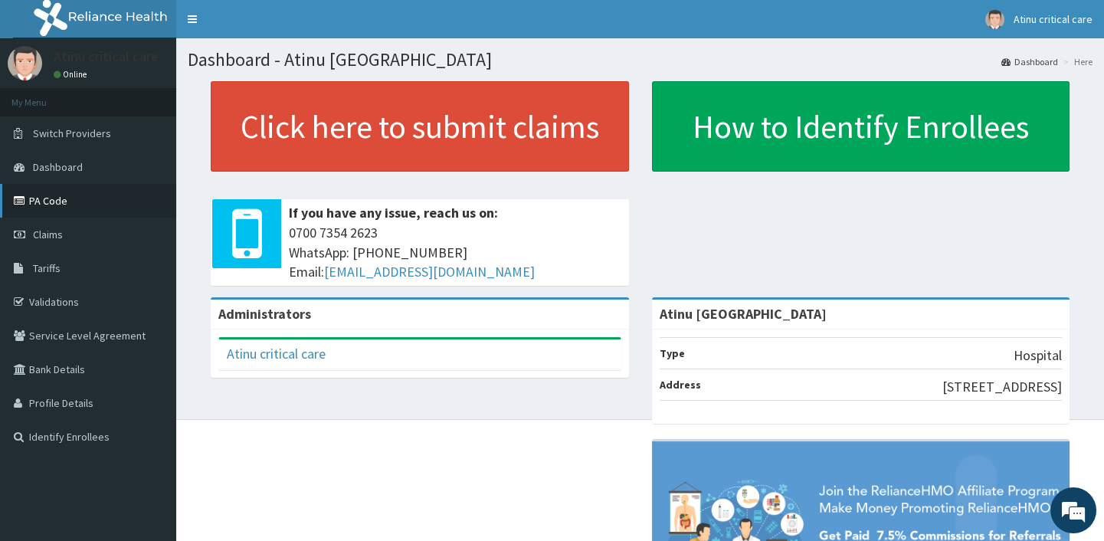
click at [37, 193] on link "PA Code" at bounding box center [88, 201] width 176 height 34
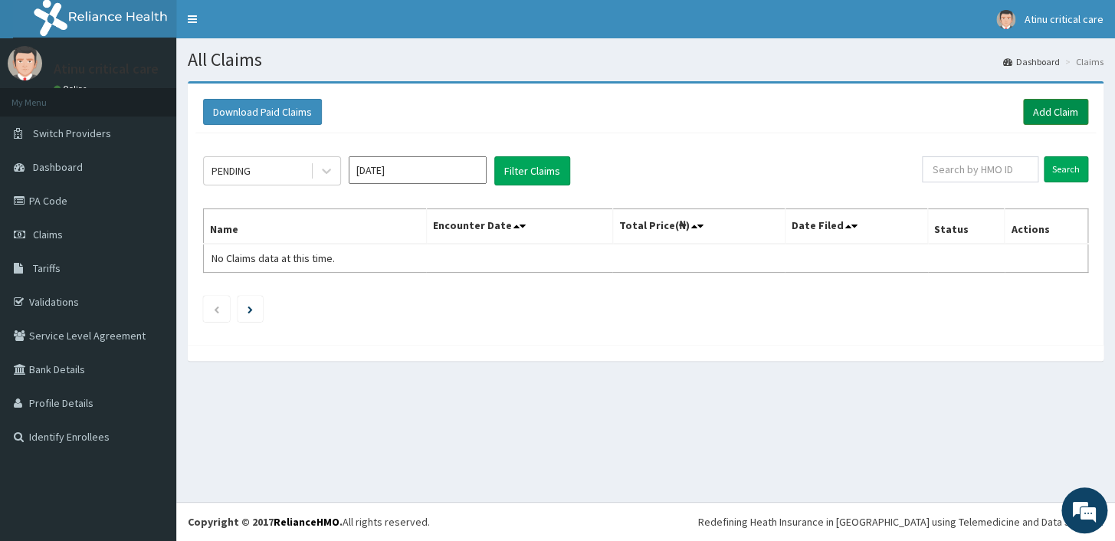
click at [1057, 107] on link "Add Claim" at bounding box center [1055, 112] width 65 height 26
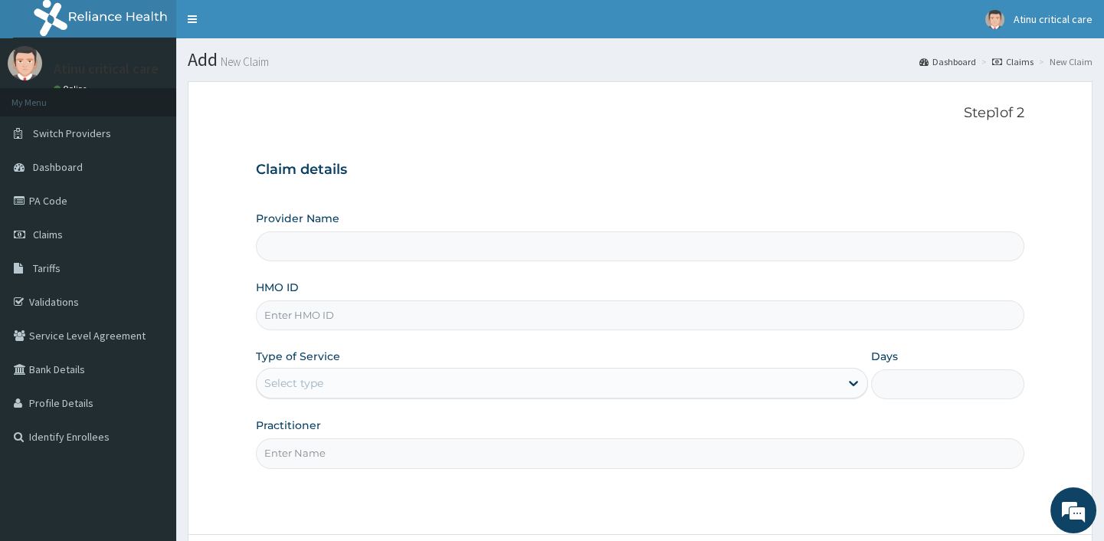
click at [311, 313] on input "HMO ID" at bounding box center [640, 315] width 768 height 30
type input "Atinu [GEOGRAPHIC_DATA]"
paste input "avo/10167/c"
type input "avo/10167/c"
click at [342, 375] on div "Select type" at bounding box center [548, 383] width 583 height 25
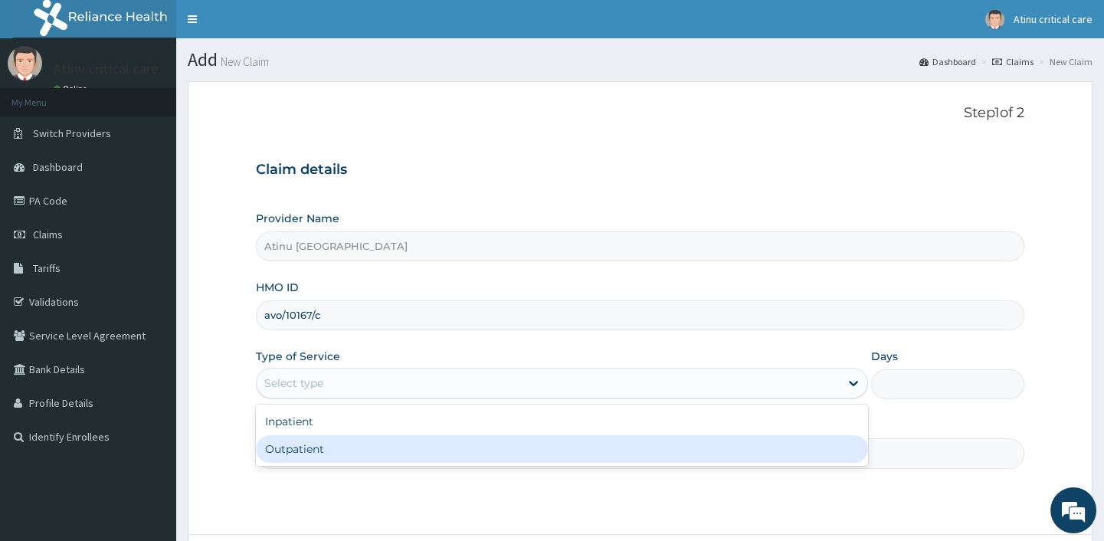
click at [298, 447] on div "Outpatient" at bounding box center [562, 449] width 612 height 28
type input "1"
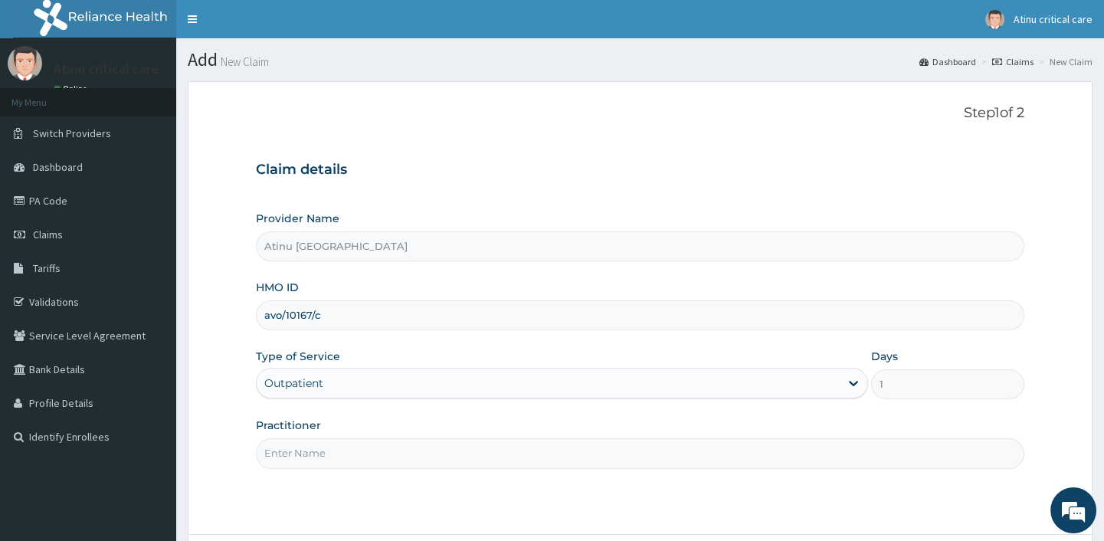
click at [296, 456] on input "Practitioner" at bounding box center [640, 453] width 768 height 30
click at [302, 450] on input "Practitioner" at bounding box center [640, 453] width 768 height 30
type input "DR KINGSLEY"
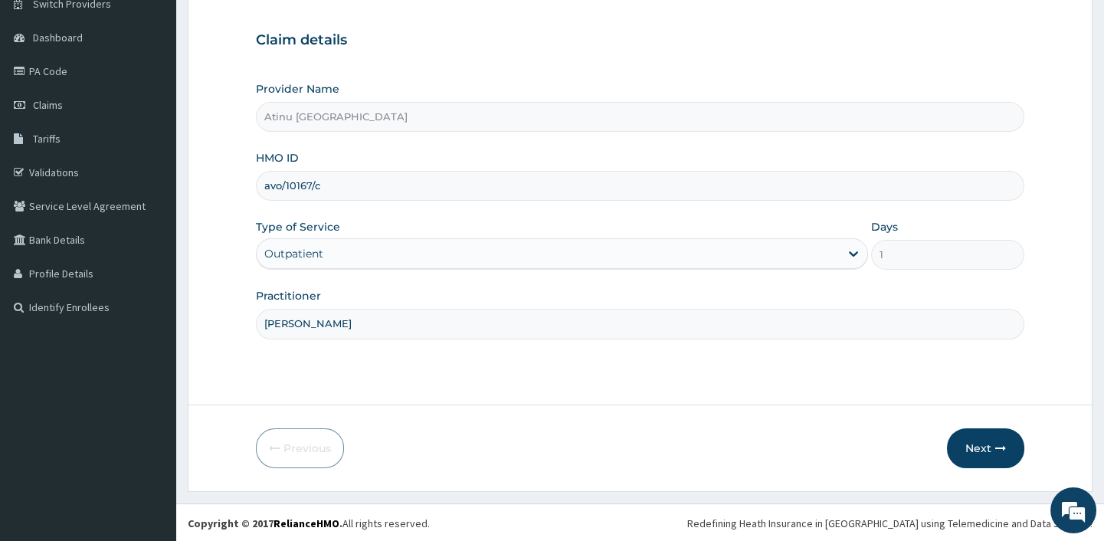
scroll to position [130, 0]
click at [965, 444] on button "Next" at bounding box center [985, 447] width 77 height 40
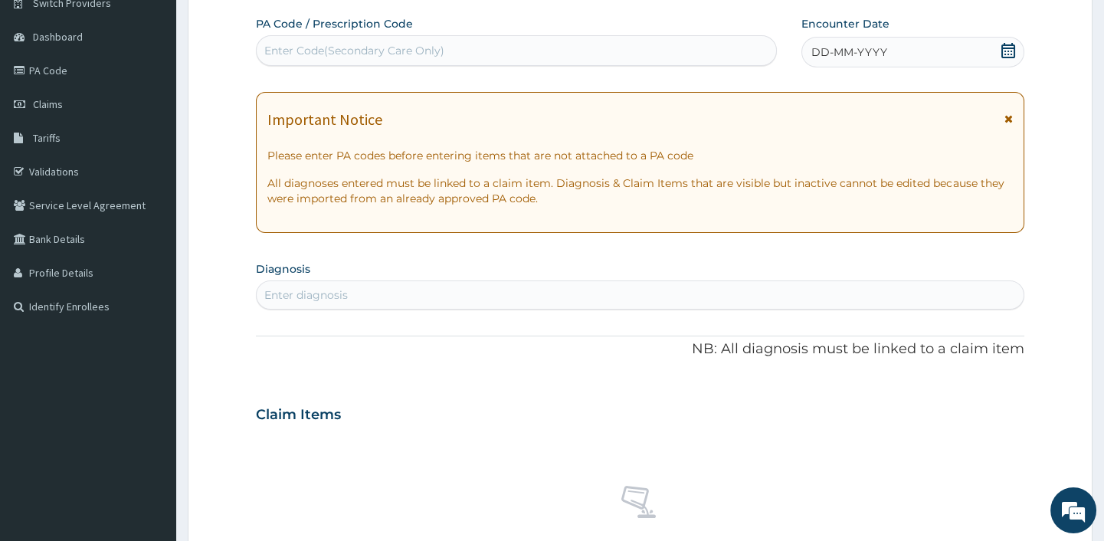
click at [414, 45] on div "Enter Code(Secondary Care Only)" at bounding box center [354, 50] width 180 height 15
paste input "PA/46CB44"
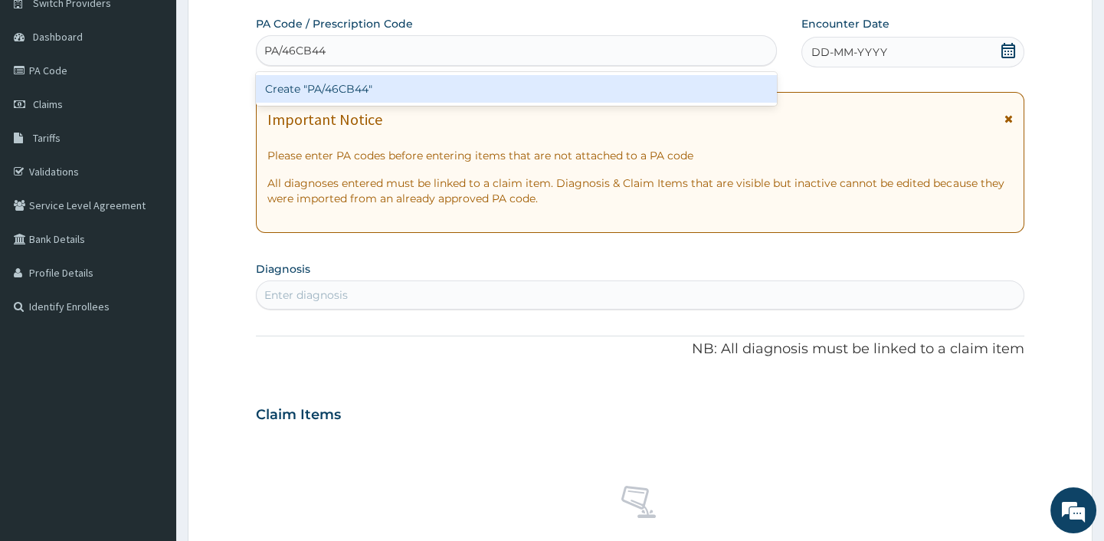
type input "PA/46CB44"
click at [402, 86] on div "Create "PA/46CB44"" at bounding box center [516, 89] width 520 height 28
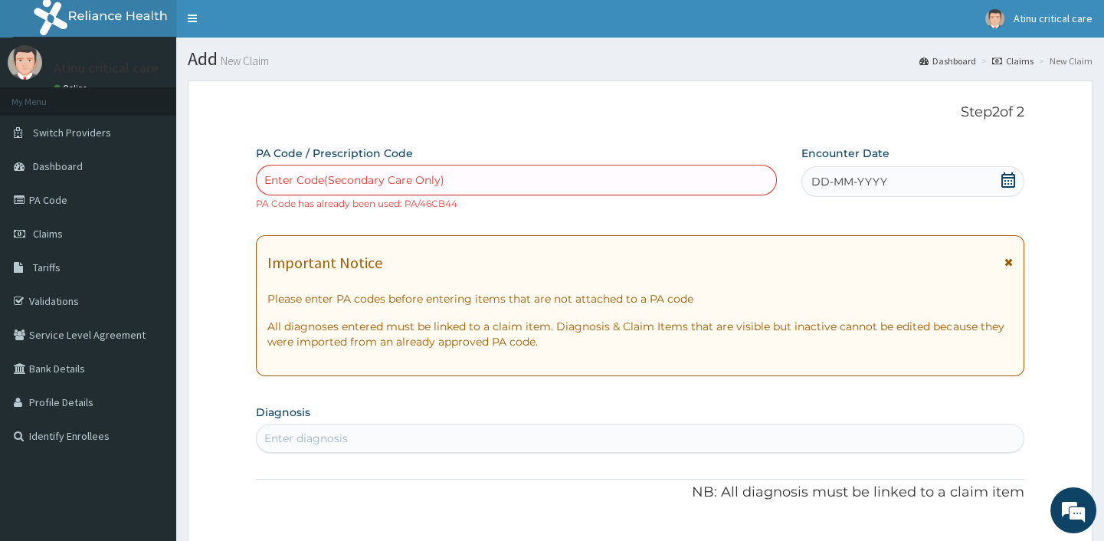
scroll to position [0, 0]
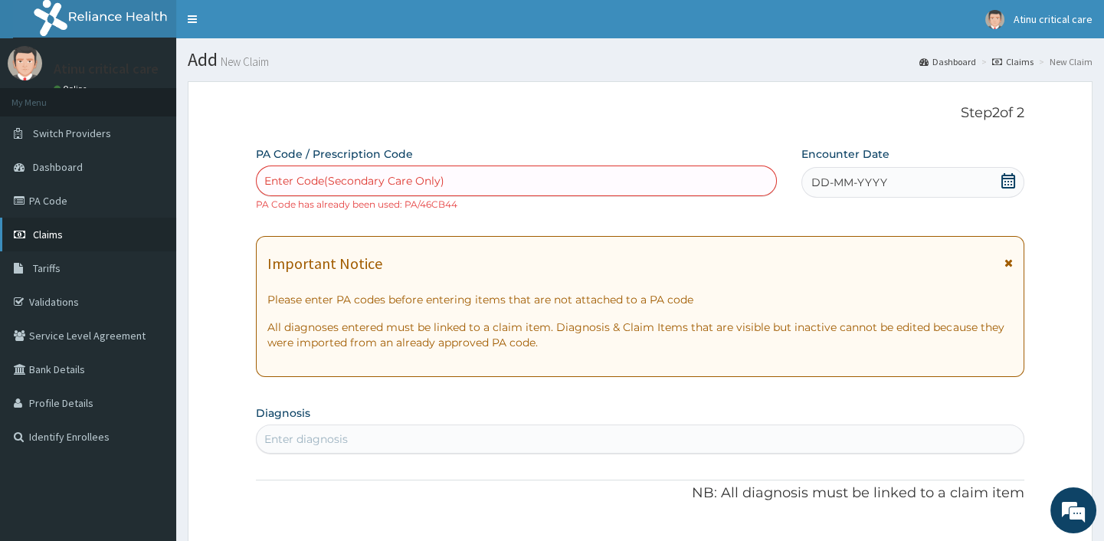
click at [54, 226] on link "Claims" at bounding box center [88, 235] width 176 height 34
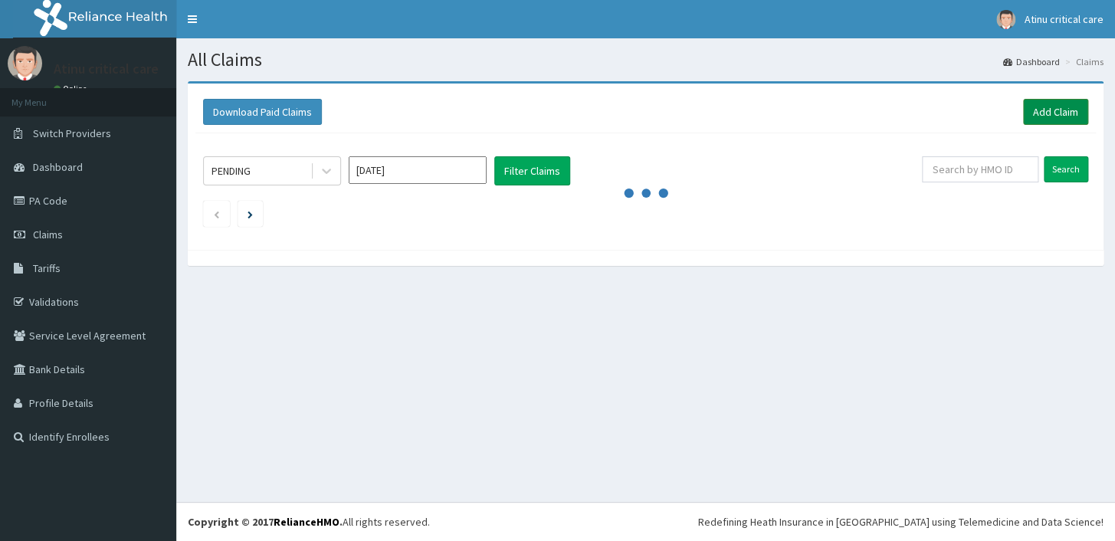
click at [1047, 107] on link "Add Claim" at bounding box center [1055, 112] width 65 height 26
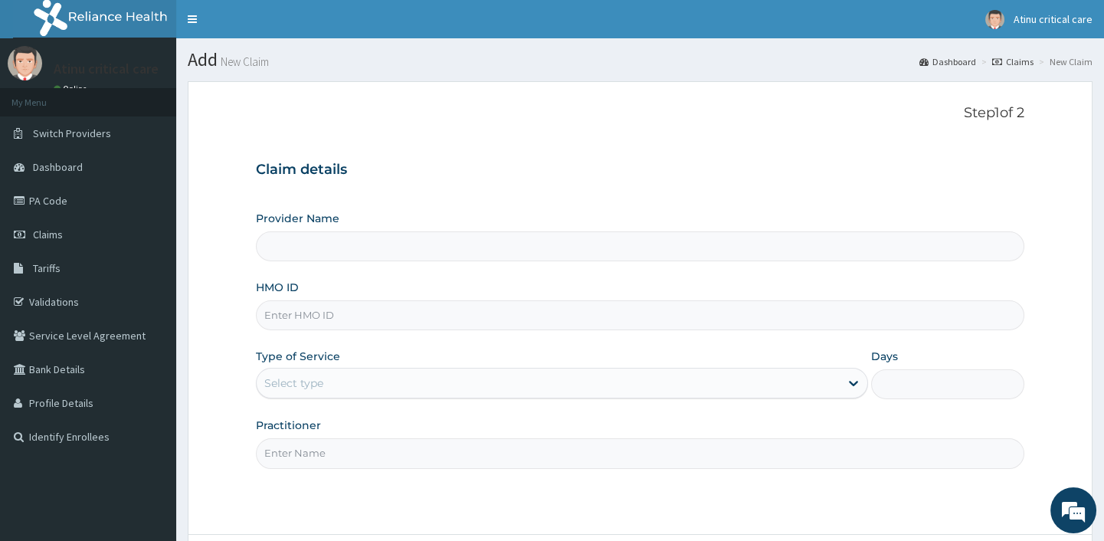
click at [326, 318] on input "HMO ID" at bounding box center [640, 315] width 768 height 30
paste input "PRL/10092/B"
type input "PRL/10092/B"
type input "Atinu [GEOGRAPHIC_DATA]"
type input "PRL/10092/B"
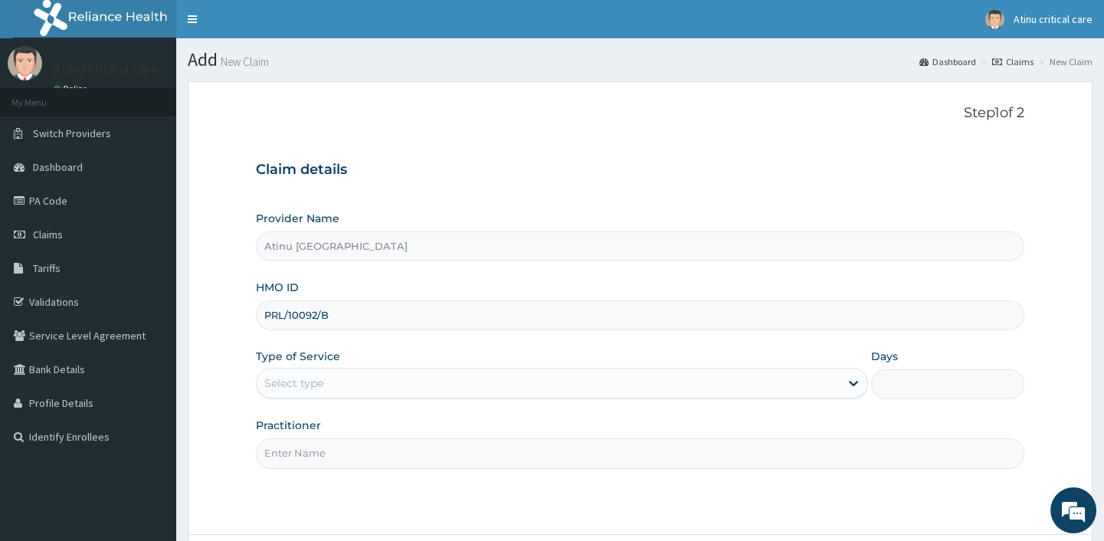
click at [480, 436] on div "Practitioner" at bounding box center [640, 443] width 768 height 51
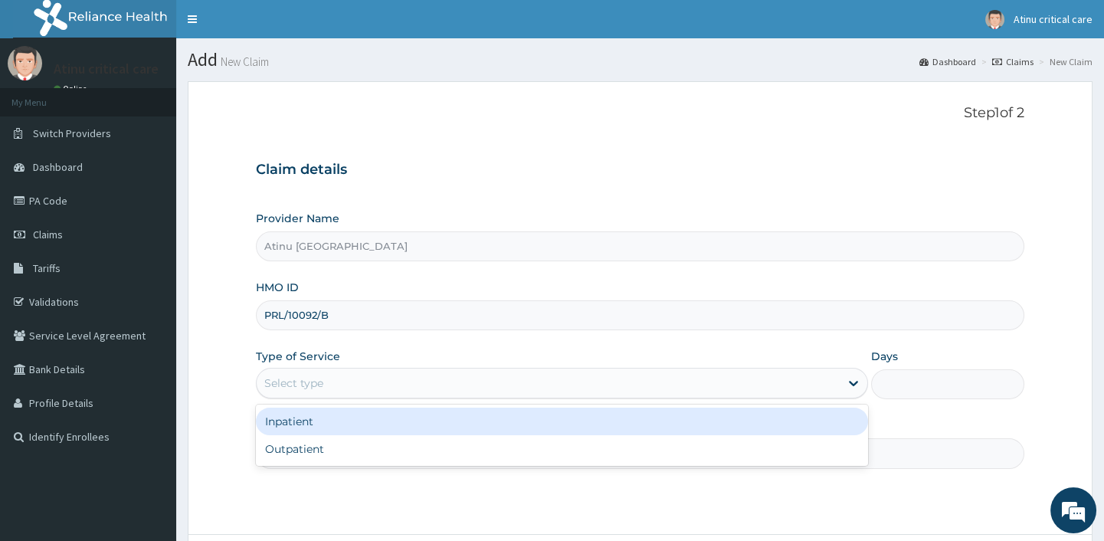
click at [436, 379] on div "Select type" at bounding box center [548, 383] width 583 height 25
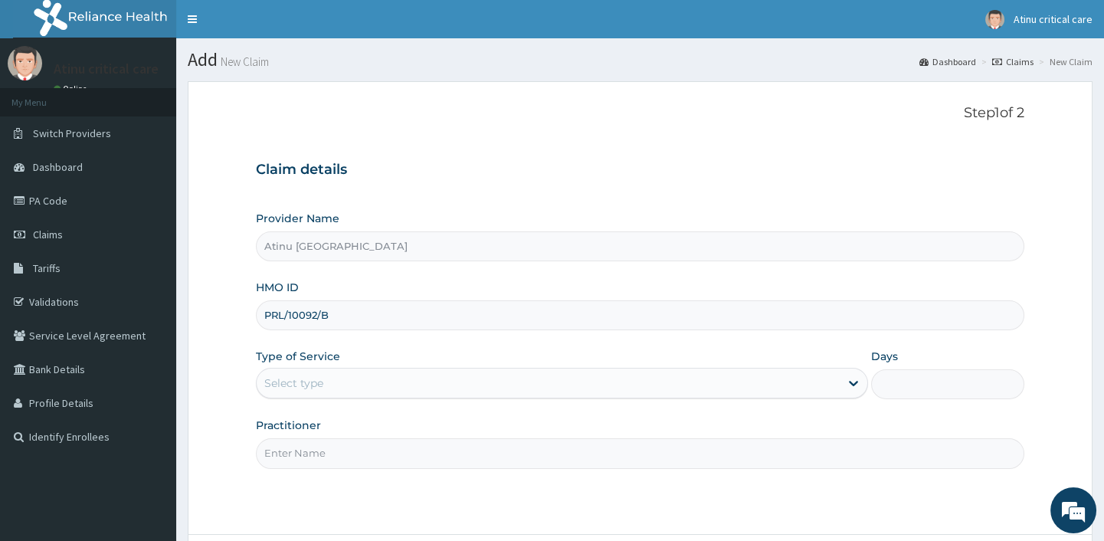
click at [287, 378] on div "Select type" at bounding box center [293, 382] width 59 height 15
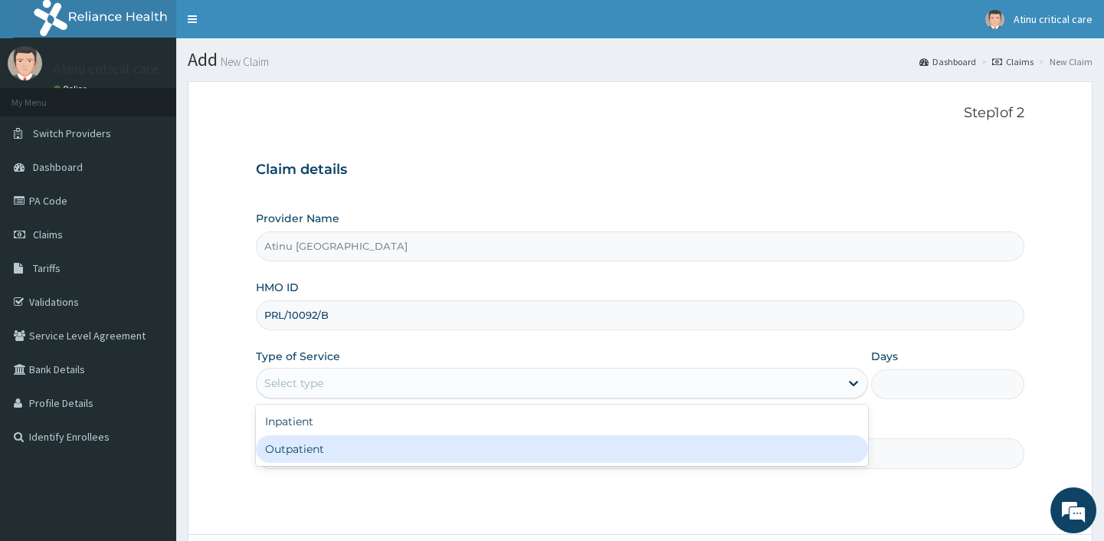
click at [279, 455] on div "Outpatient" at bounding box center [562, 449] width 612 height 28
type input "1"
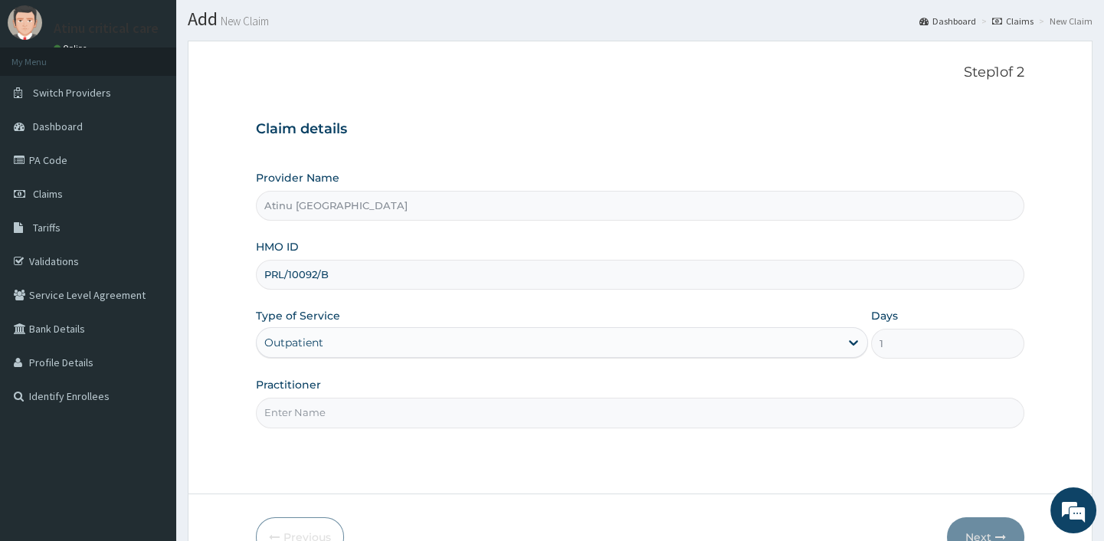
scroll to position [130, 0]
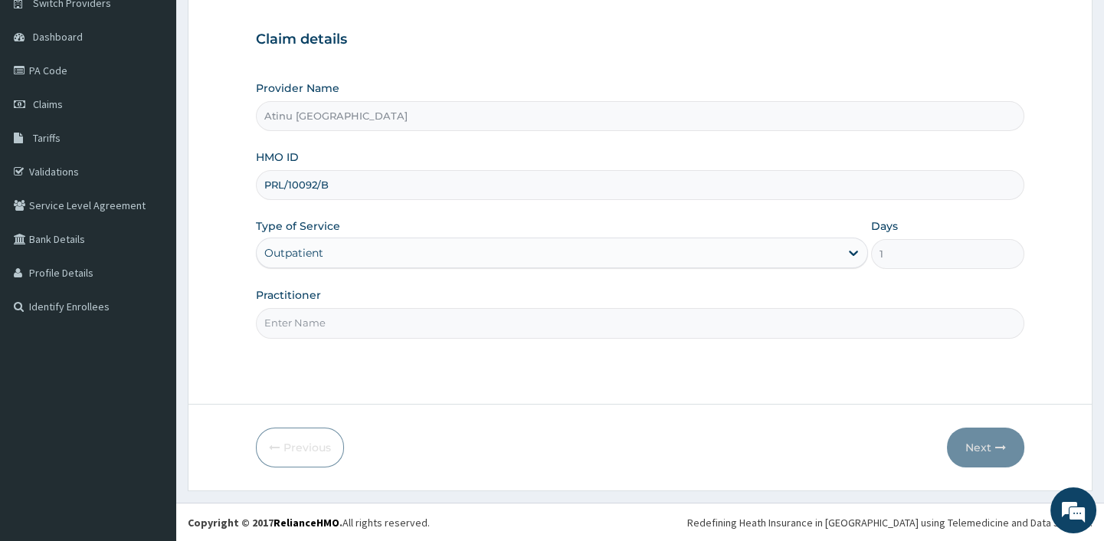
click at [306, 322] on input "Practitioner" at bounding box center [640, 323] width 768 height 30
type input "[PERSON_NAME]"
click at [997, 437] on button "Next" at bounding box center [985, 447] width 77 height 40
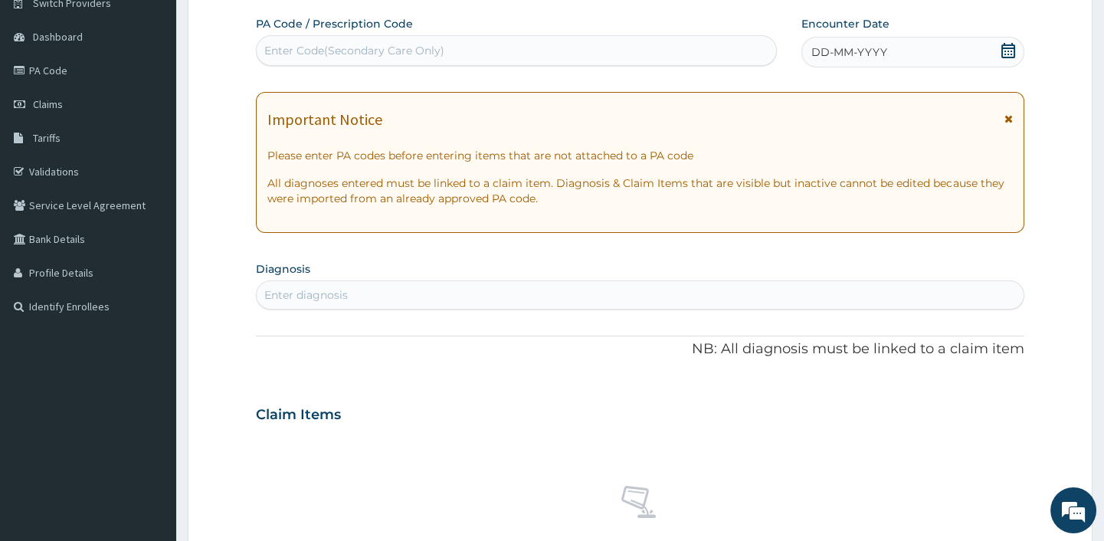
click at [557, 39] on div "Enter Code(Secondary Care Only)" at bounding box center [516, 50] width 519 height 25
paste input "PA/63ABC4"
type input "PA/63ABC4"
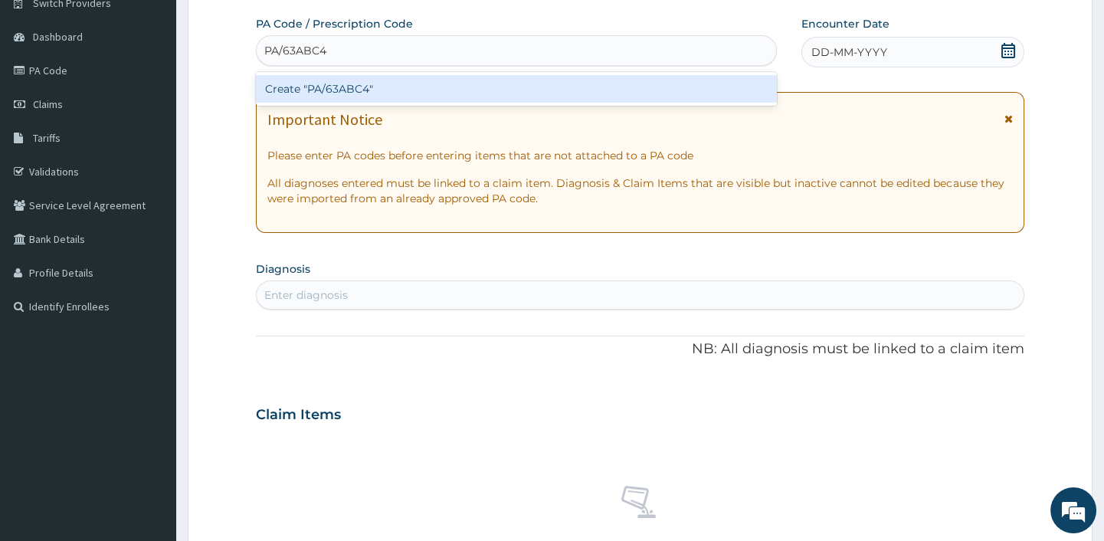
click at [464, 76] on div "Create "PA/63ABC4"" at bounding box center [516, 89] width 520 height 28
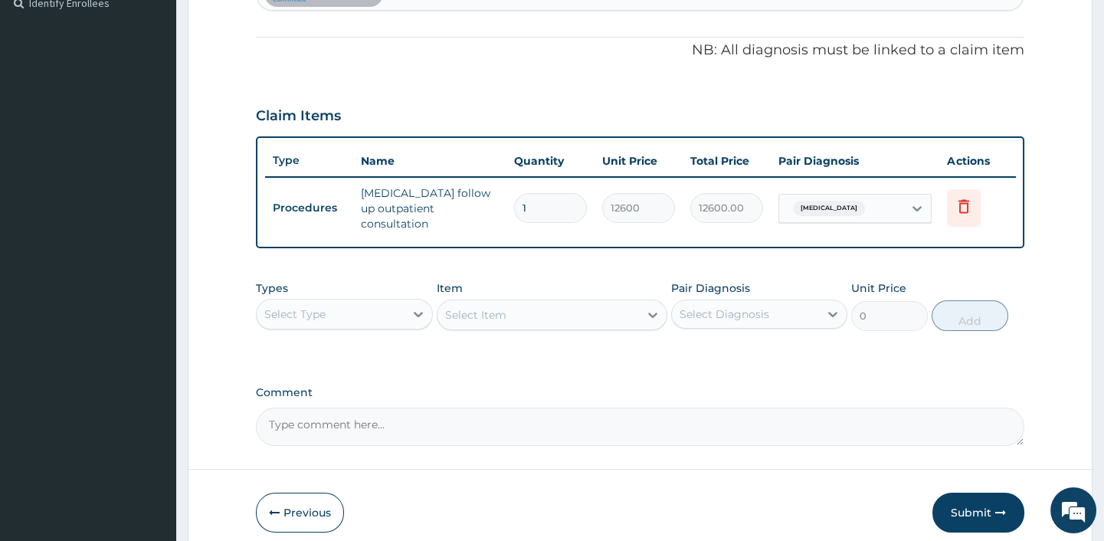
scroll to position [500, 0]
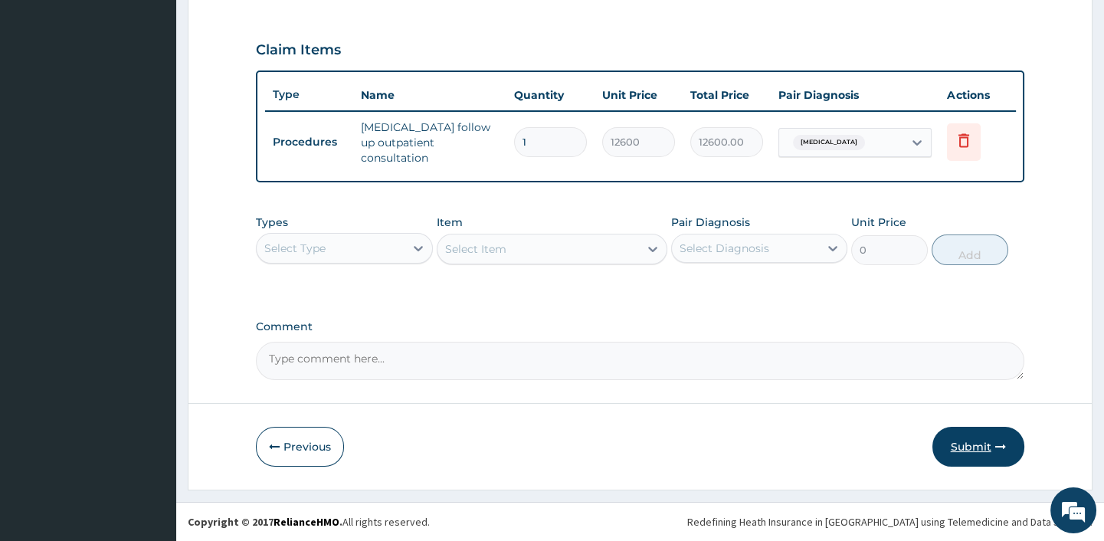
click at [945, 450] on button "Submit" at bounding box center [978, 447] width 92 height 40
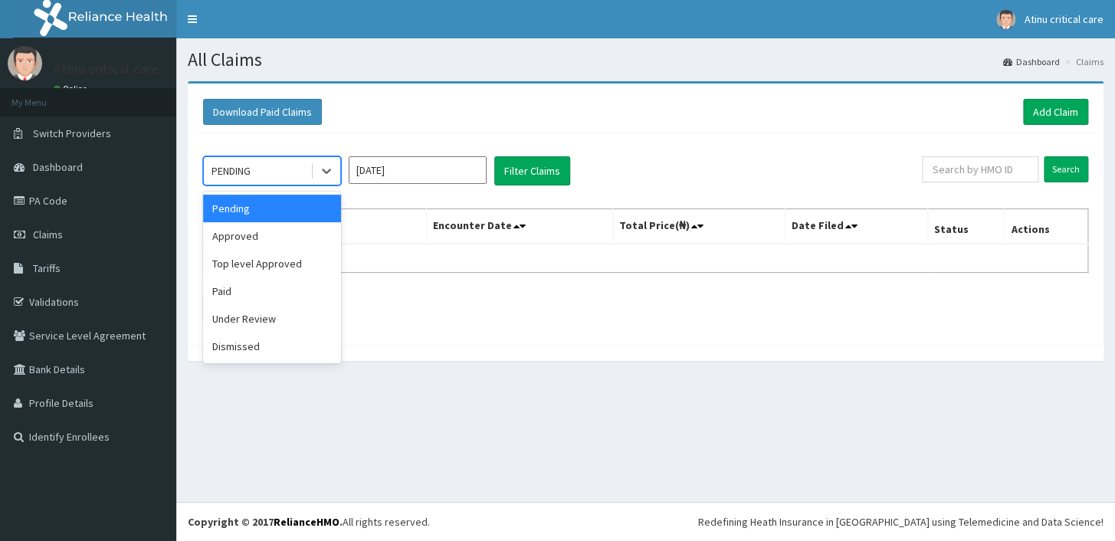
click at [298, 163] on div "PENDING" at bounding box center [257, 171] width 106 height 25
click at [276, 245] on div "Approved" at bounding box center [272, 236] width 138 height 28
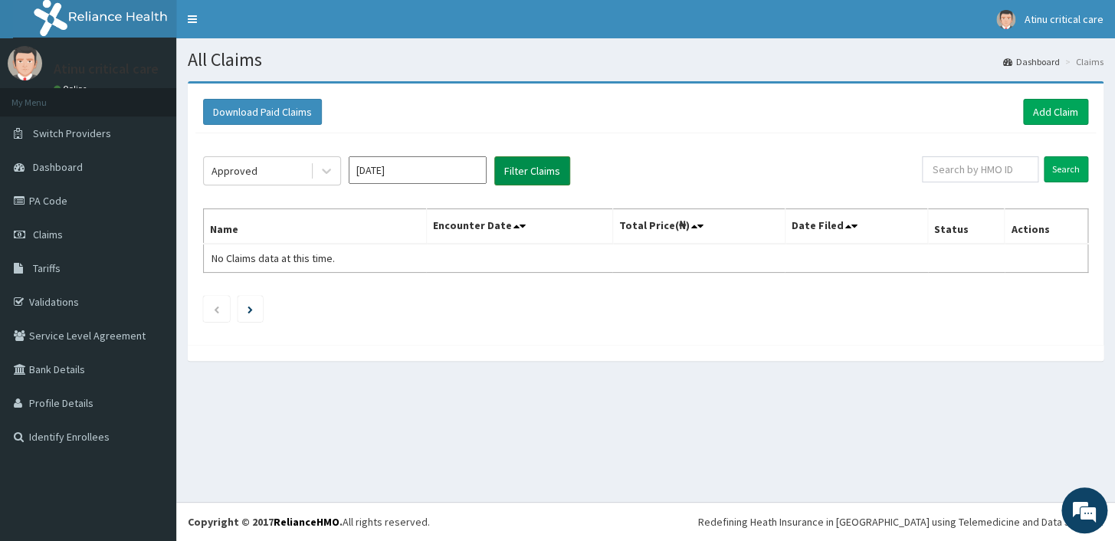
click at [520, 175] on button "Filter Claims" at bounding box center [532, 170] width 76 height 29
click at [448, 172] on input "[DATE]" at bounding box center [418, 170] width 138 height 28
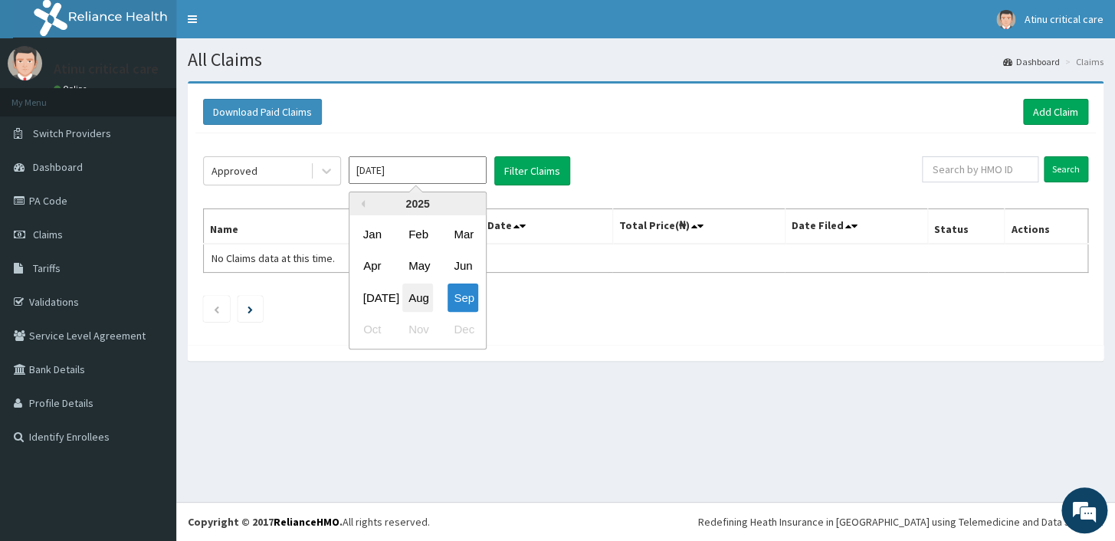
click at [414, 297] on div "Aug" at bounding box center [417, 297] width 31 height 28
type input "Aug 2025"
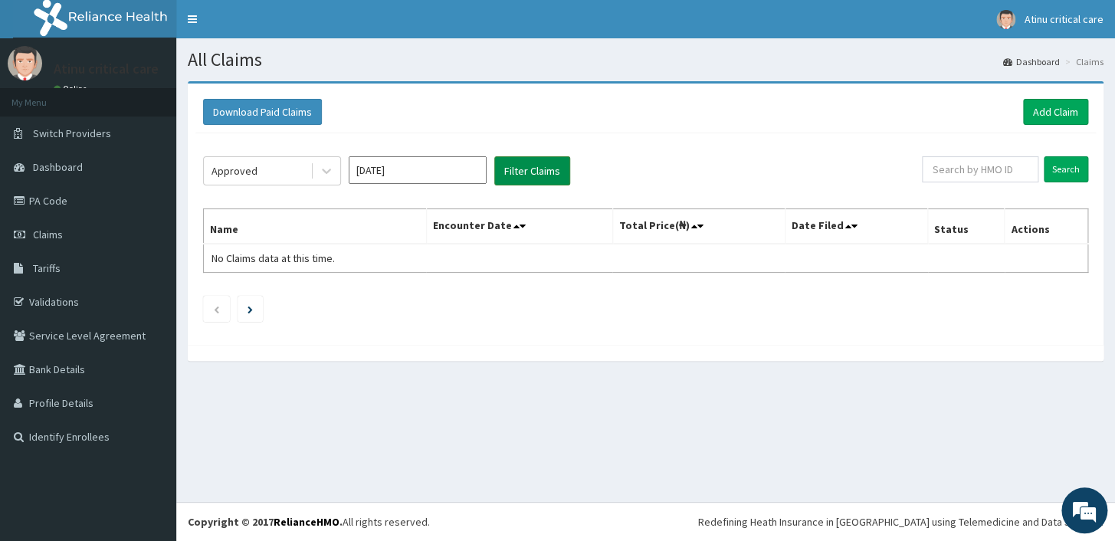
click at [524, 166] on button "Filter Claims" at bounding box center [532, 170] width 76 height 29
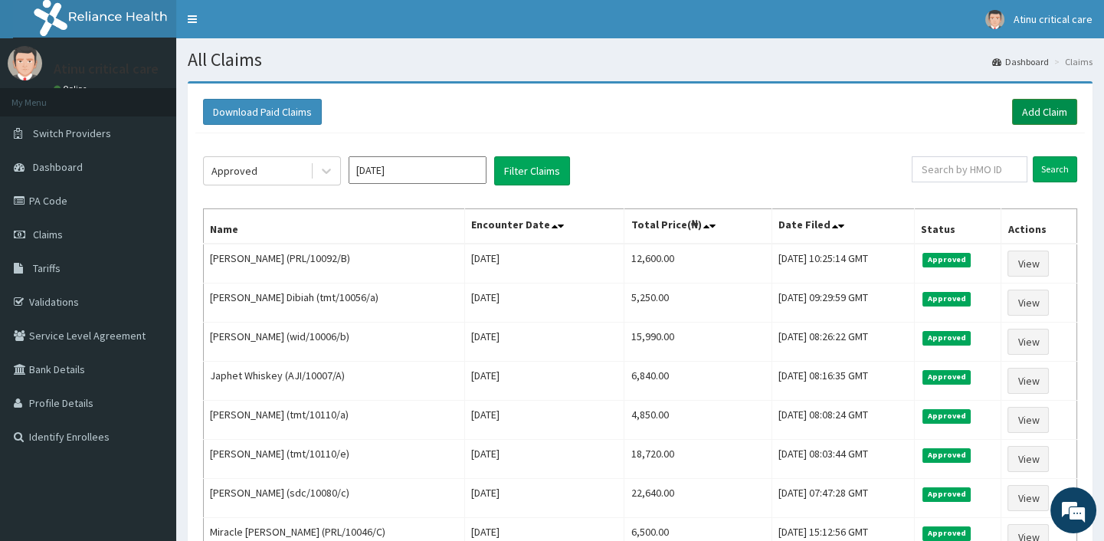
click at [1035, 102] on link "Add Claim" at bounding box center [1044, 112] width 65 height 26
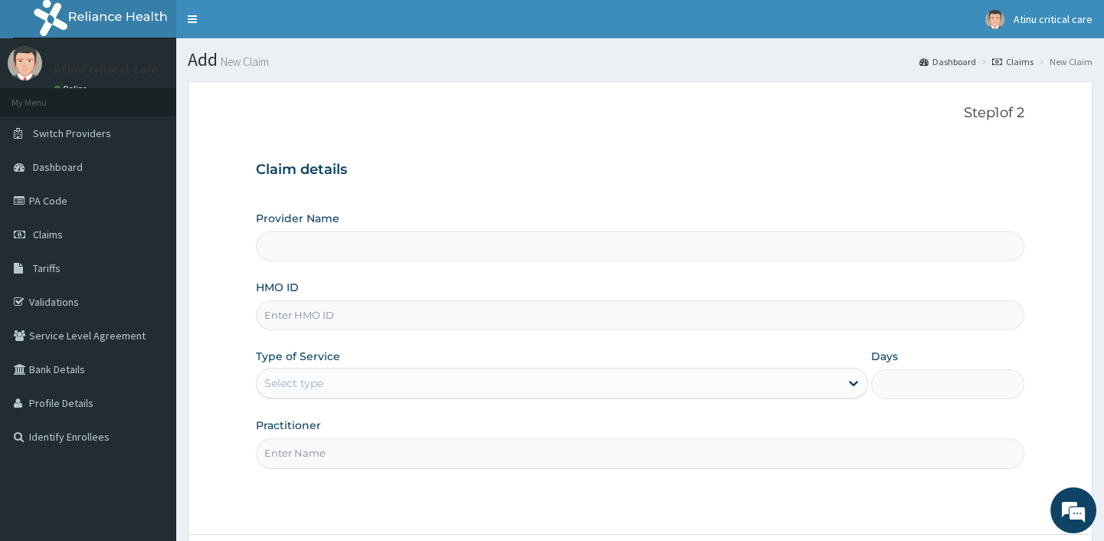
type input "Atinu [GEOGRAPHIC_DATA]"
click at [339, 310] on input "HMO ID" at bounding box center [640, 315] width 768 height 30
drag, startPoint x: 339, startPoint y: 308, endPoint x: 314, endPoint y: 313, distance: 25.1
click at [314, 313] on input "HMO ID" at bounding box center [640, 315] width 768 height 30
paste input "mnl/10567/a"
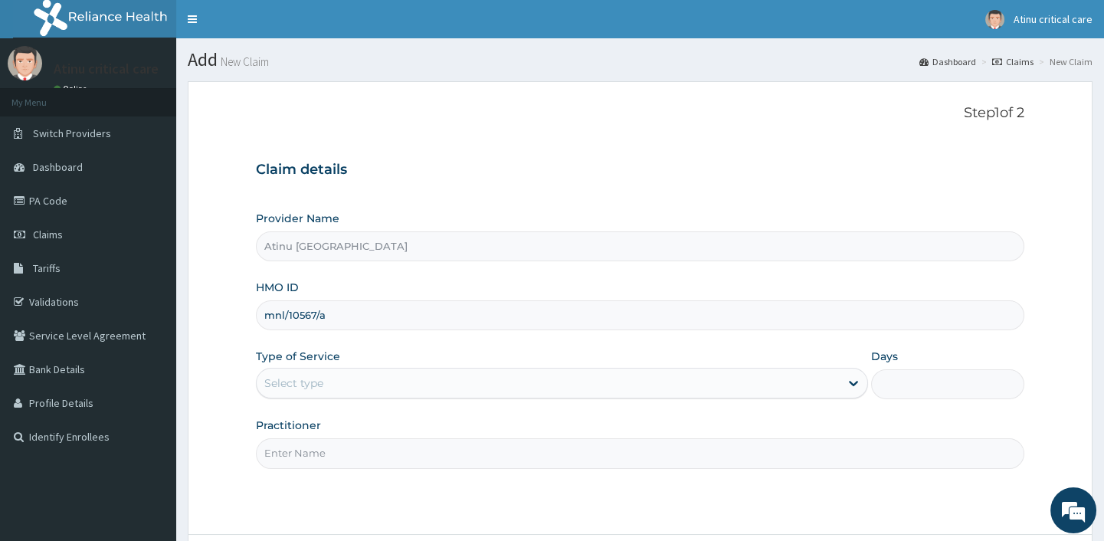
type input "mnl/10567/a"
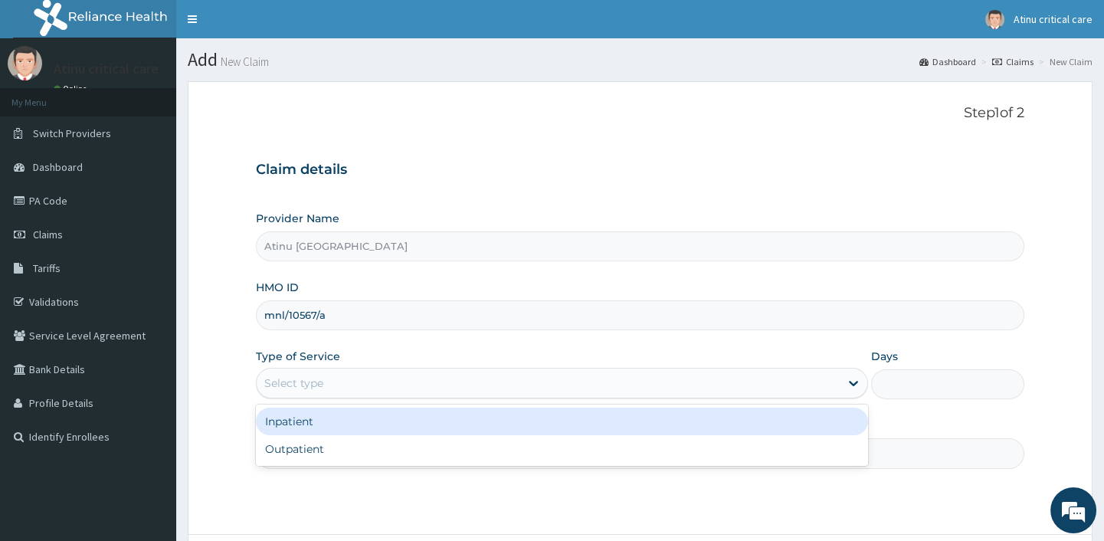
click at [299, 376] on div "Select type" at bounding box center [293, 382] width 59 height 15
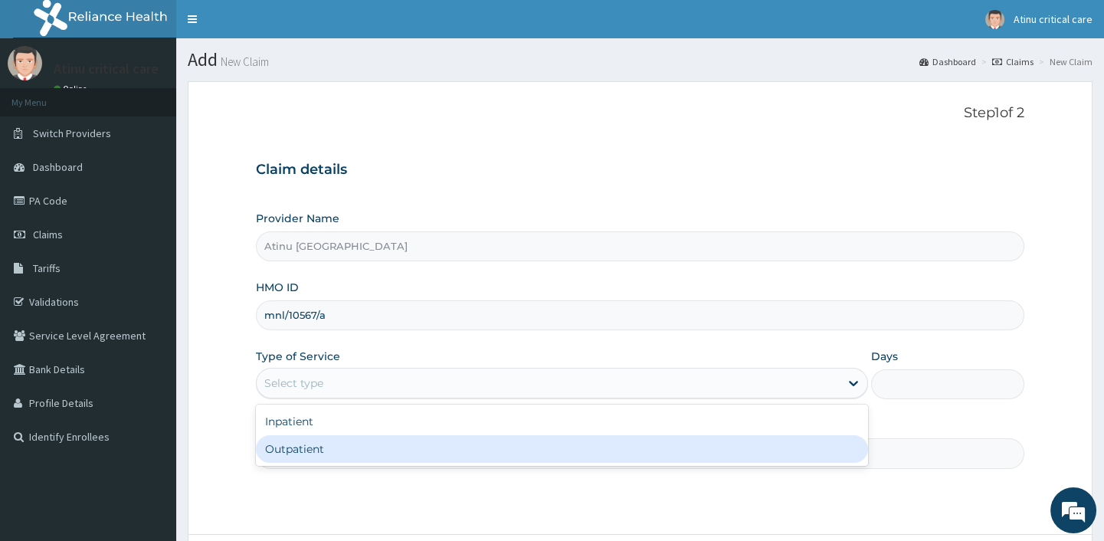
click at [302, 443] on div "Outpatient" at bounding box center [562, 449] width 612 height 28
type input "1"
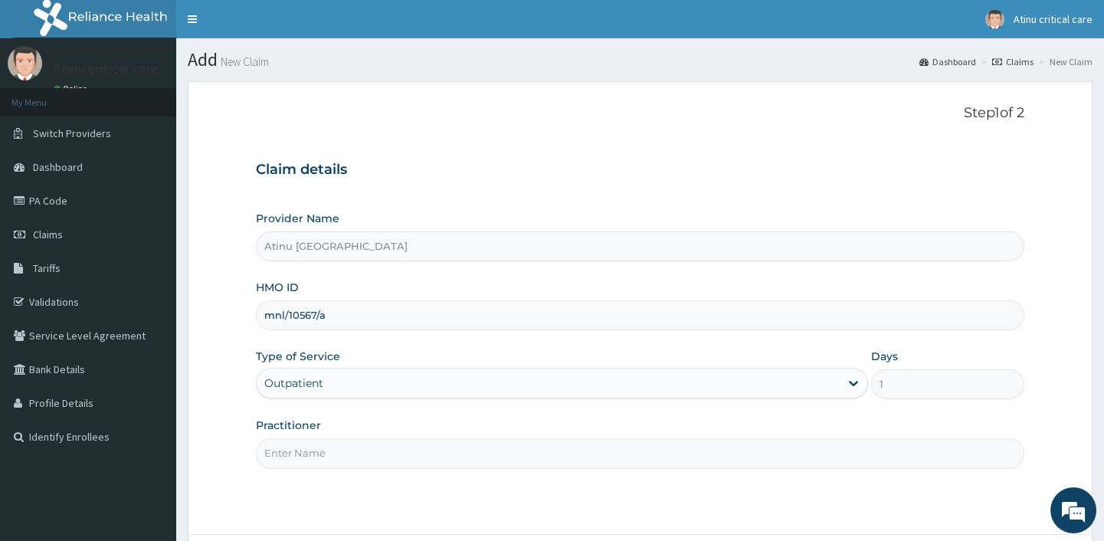
click at [324, 454] on input "Practitioner" at bounding box center [640, 453] width 768 height 30
type input "[PERSON_NAME]"
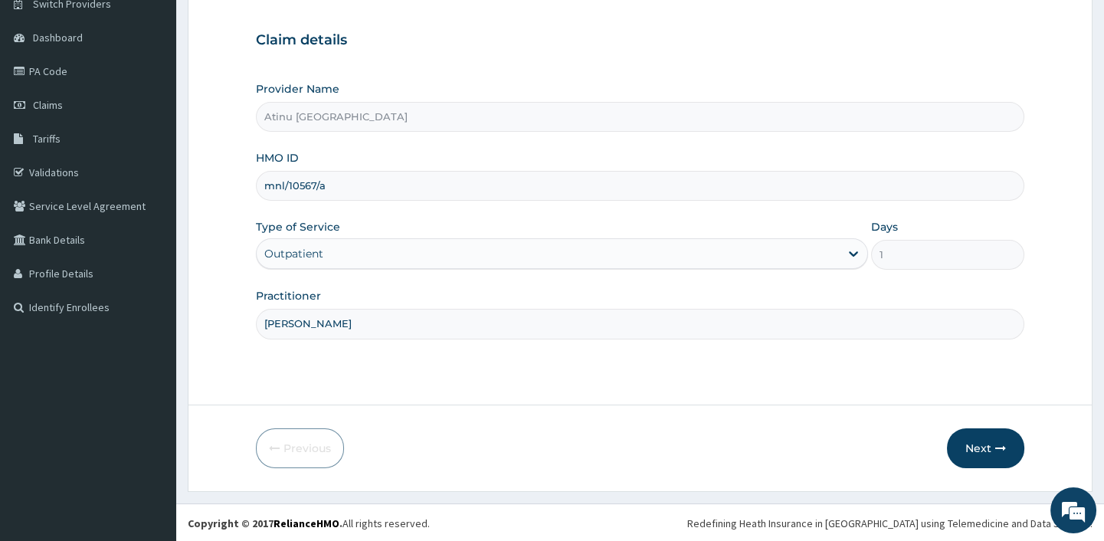
scroll to position [130, 0]
click at [983, 442] on button "Next" at bounding box center [985, 447] width 77 height 40
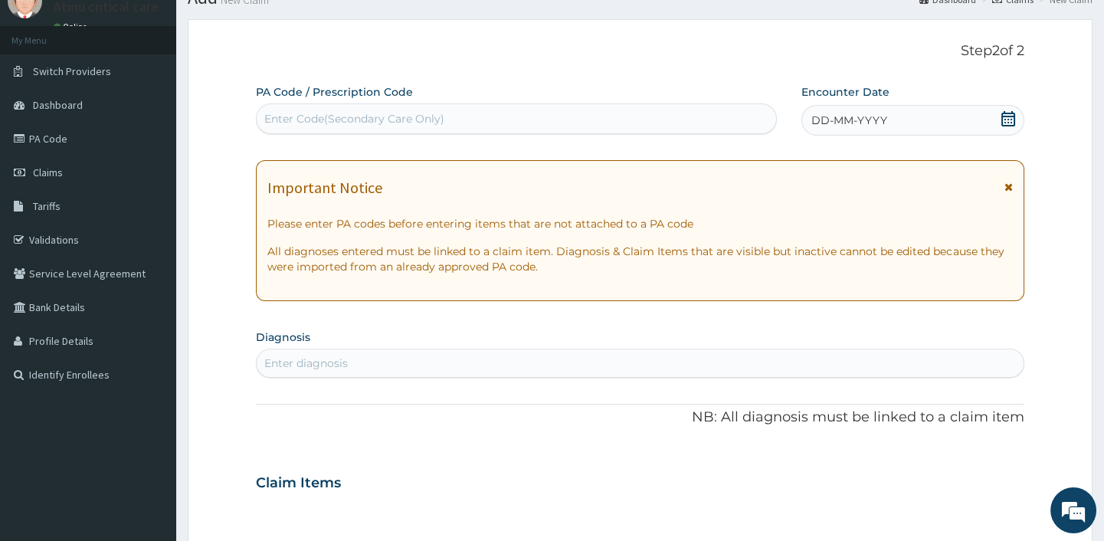
scroll to position [0, 0]
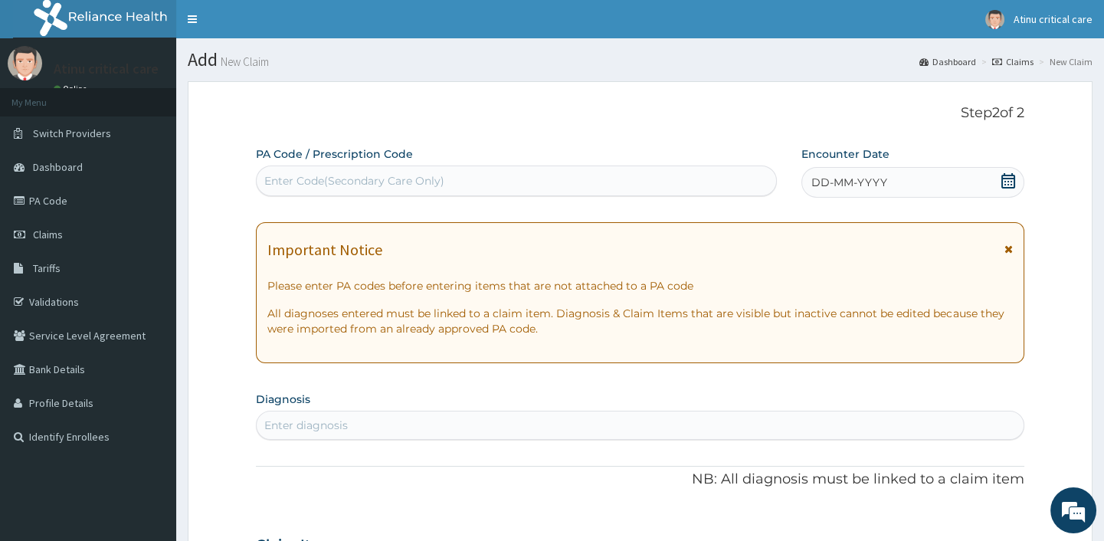
click at [364, 175] on div "Enter Code(Secondary Care Only)" at bounding box center [354, 180] width 180 height 15
paste input "PA/58DD8B"
type input "PA/58DD8B"
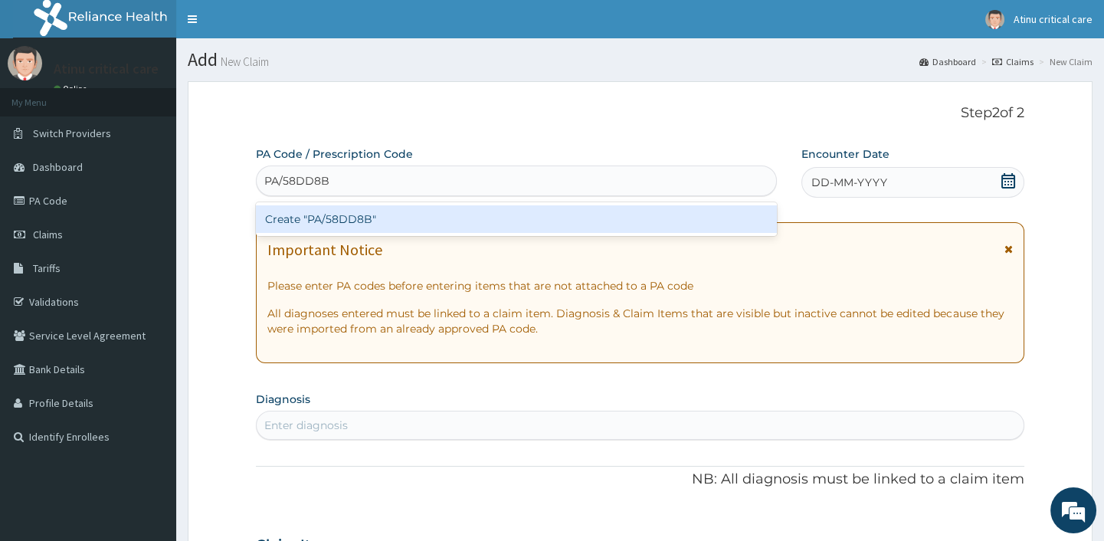
click at [374, 215] on div "Create "PA/58DD8B"" at bounding box center [516, 219] width 520 height 28
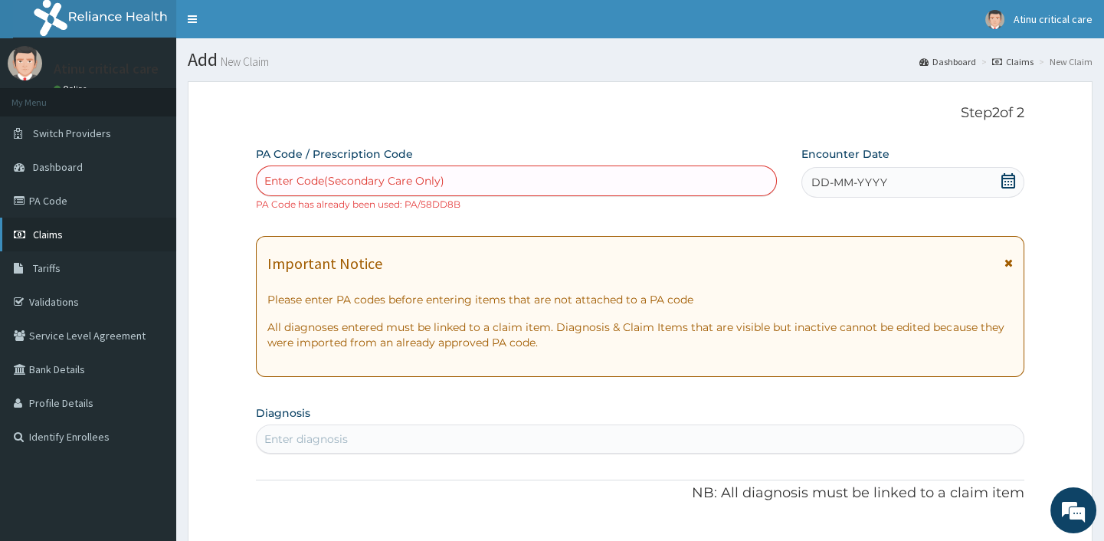
click at [58, 230] on span "Claims" at bounding box center [48, 235] width 30 height 14
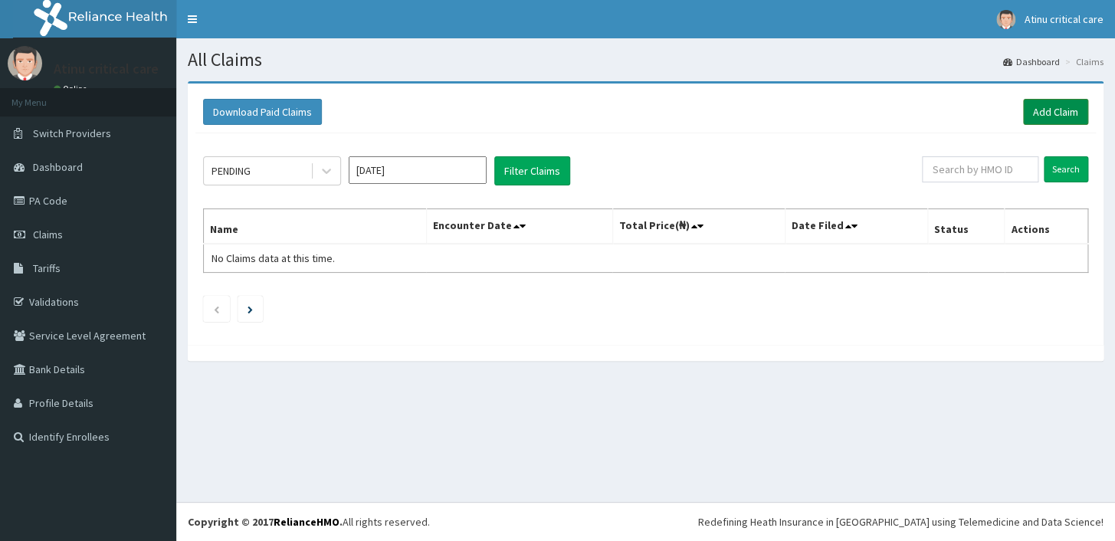
click at [1050, 110] on link "Add Claim" at bounding box center [1055, 112] width 65 height 26
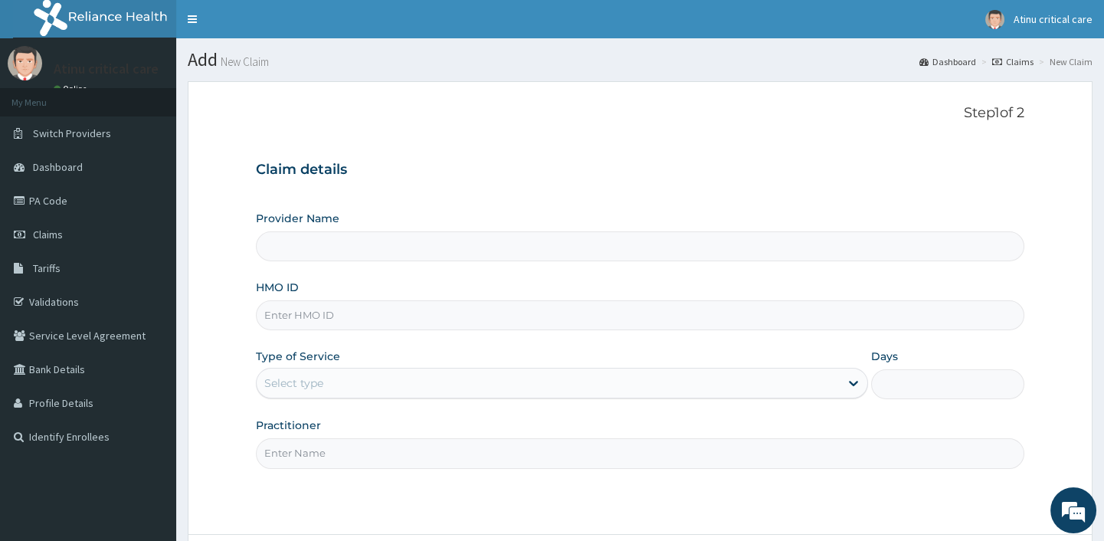
type input "Atinu [GEOGRAPHIC_DATA]"
click at [299, 307] on input "HMO ID" at bounding box center [640, 315] width 768 height 30
paste input "PRL/10273/A"
type input "PRL/10273/A"
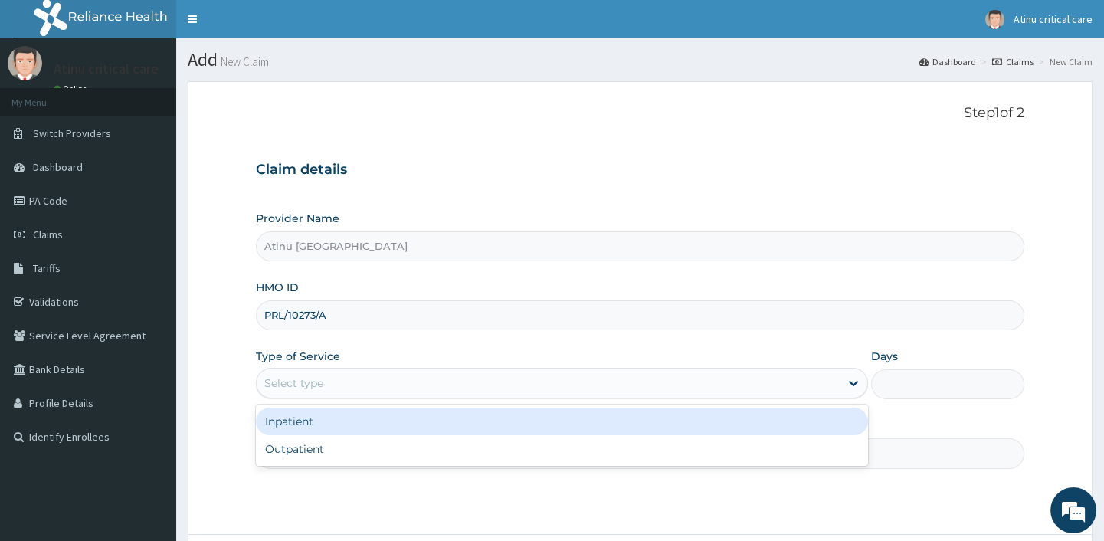
click at [307, 376] on div "Select type" at bounding box center [293, 382] width 59 height 15
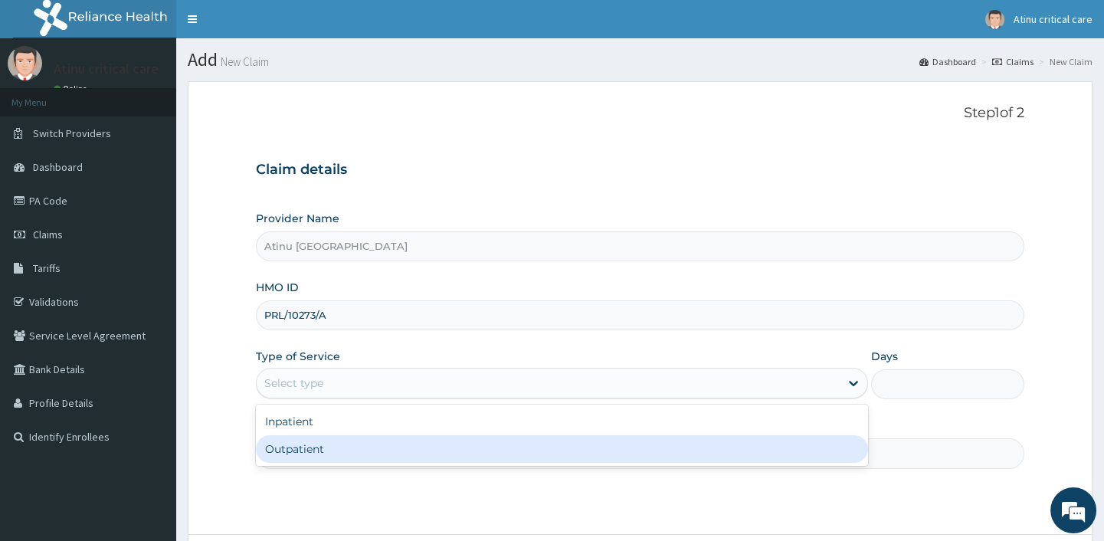
click at [312, 454] on div "Outpatient" at bounding box center [562, 449] width 612 height 28
type input "1"
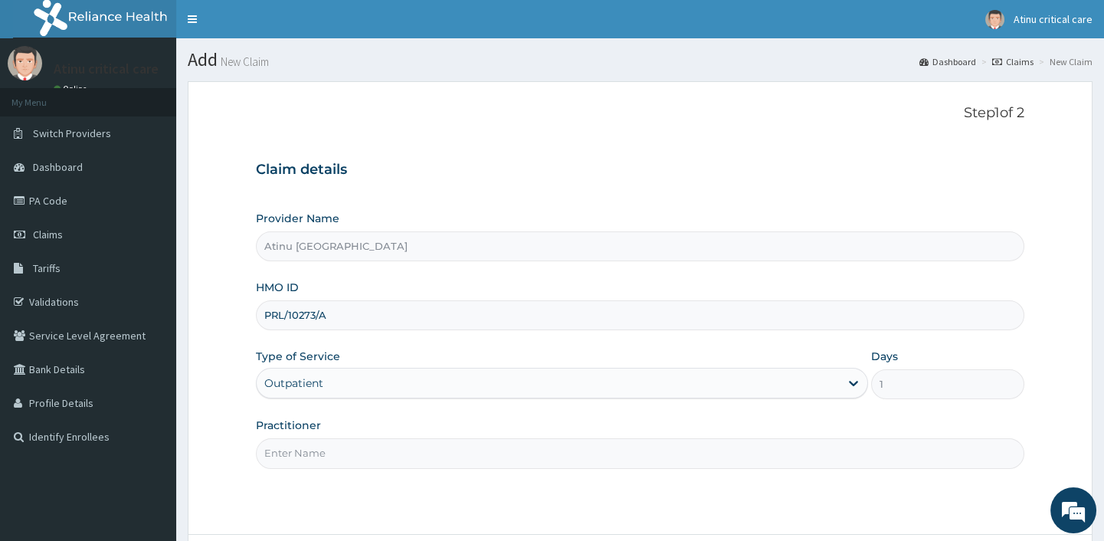
click at [311, 457] on input "Practitioner" at bounding box center [640, 453] width 768 height 30
type input "[PERSON_NAME]"
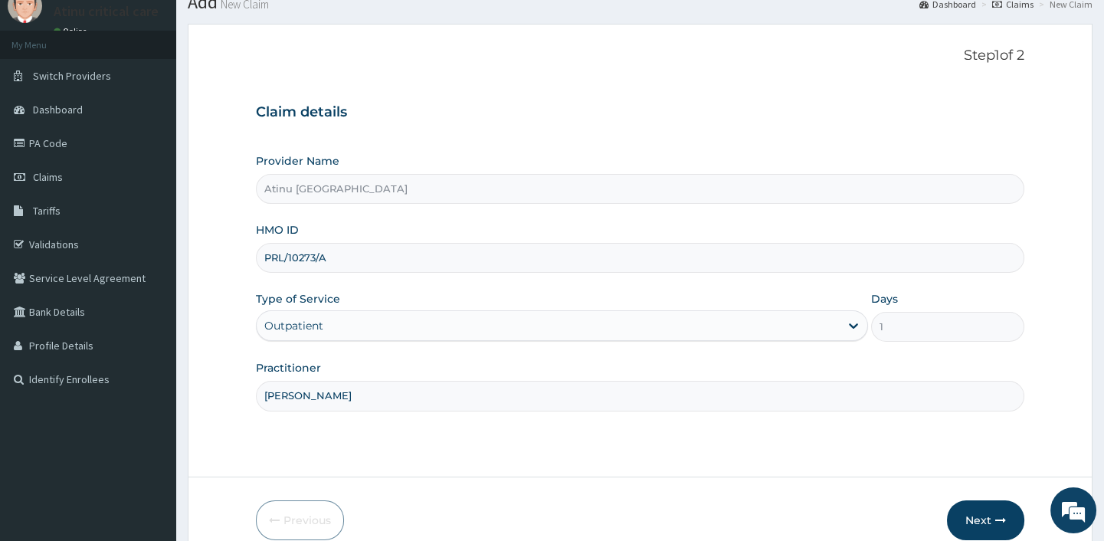
scroll to position [130, 0]
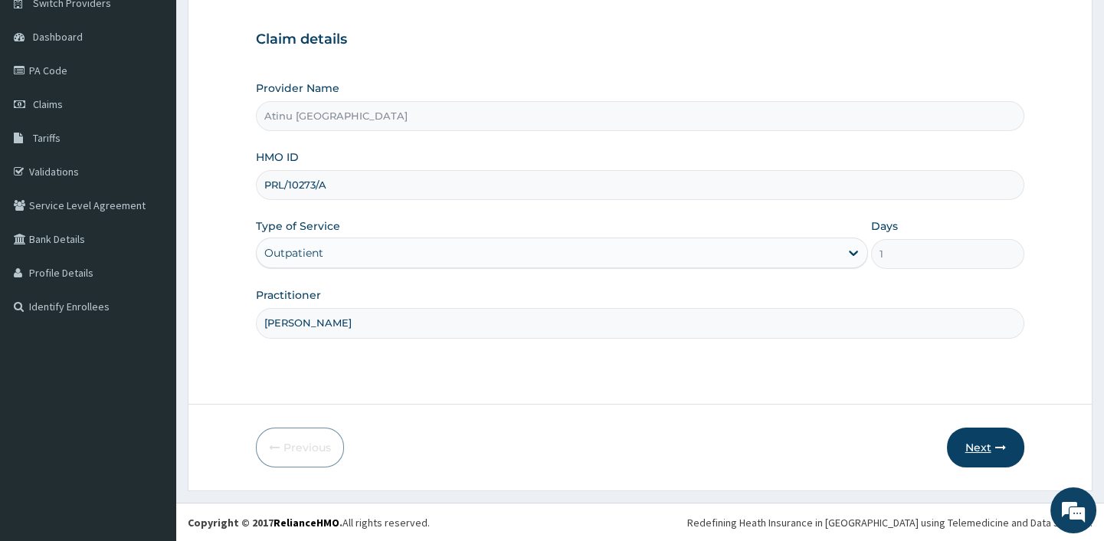
click at [973, 444] on button "Next" at bounding box center [985, 447] width 77 height 40
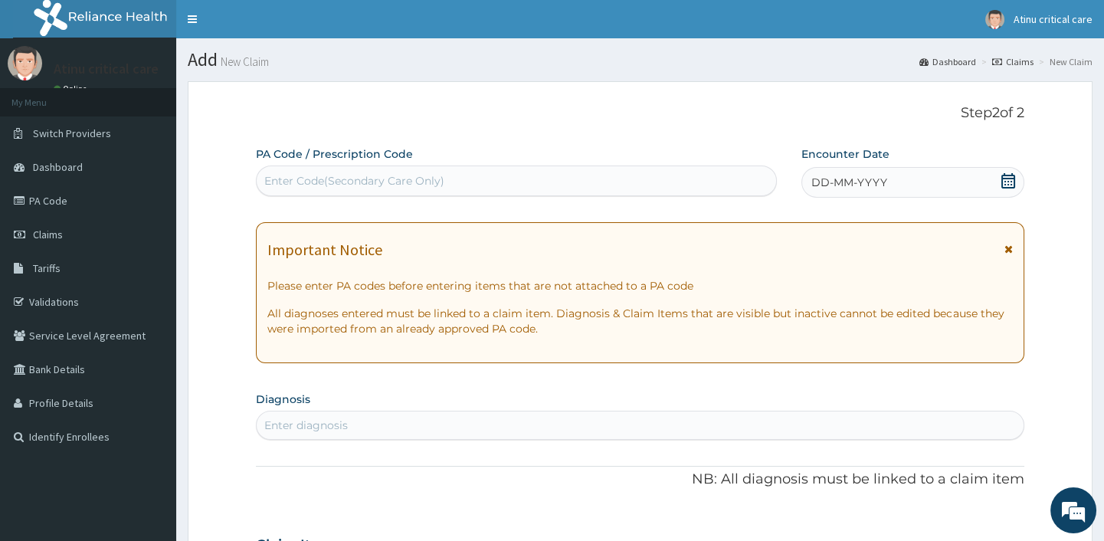
scroll to position [0, 0]
click at [332, 180] on div "Enter Code(Secondary Care Only)" at bounding box center [354, 180] width 180 height 15
drag, startPoint x: 332, startPoint y: 179, endPoint x: 300, endPoint y: 175, distance: 32.3
click at [300, 175] on div "Enter Code(Secondary Care Only)" at bounding box center [354, 180] width 180 height 15
paste input "PA/B424B9"
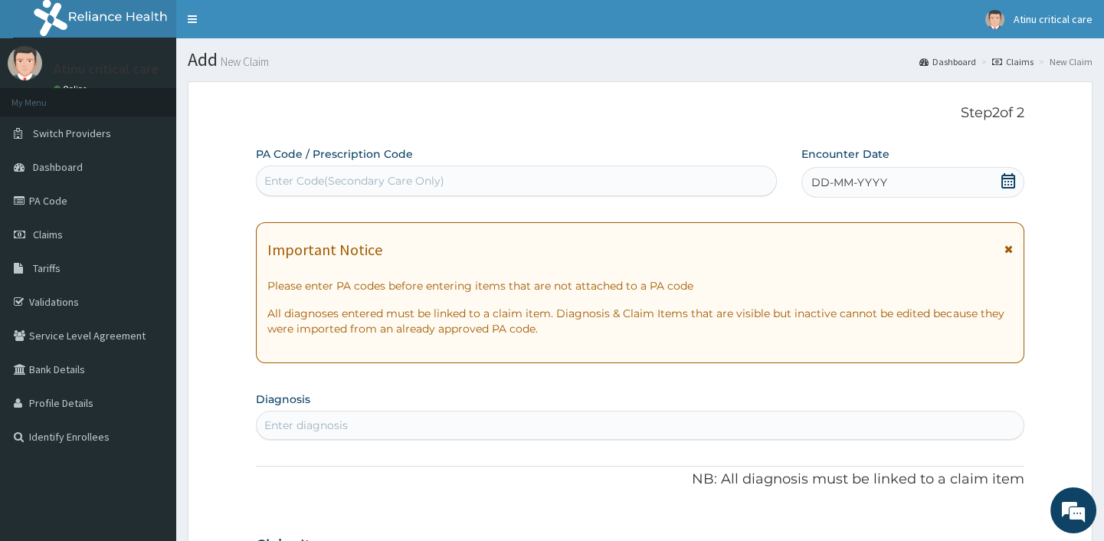
type input "PA/B424B9"
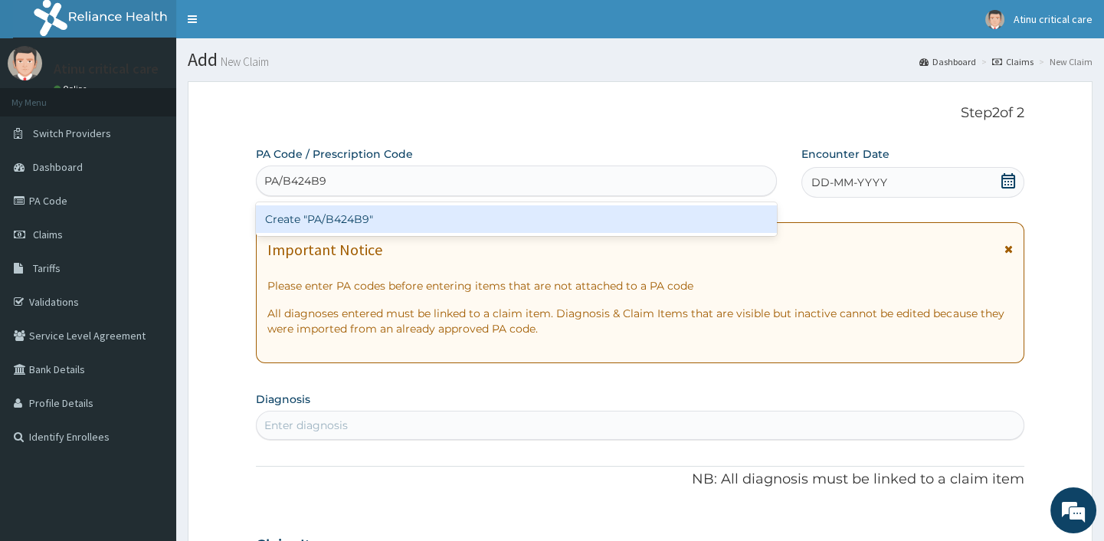
click at [346, 213] on div "Create "PA/B424B9"" at bounding box center [516, 219] width 520 height 28
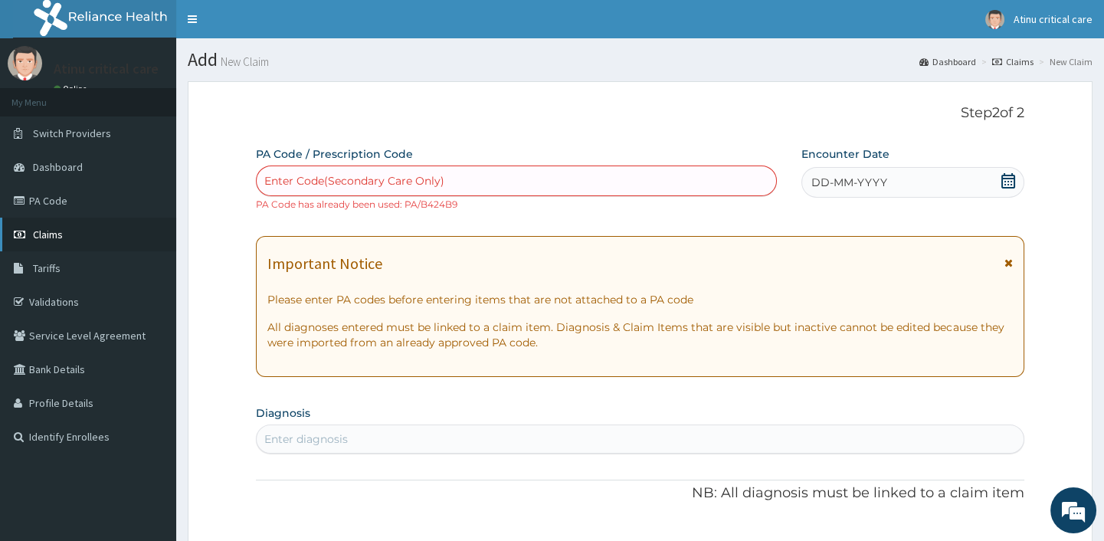
click at [82, 231] on link "Claims" at bounding box center [88, 235] width 176 height 34
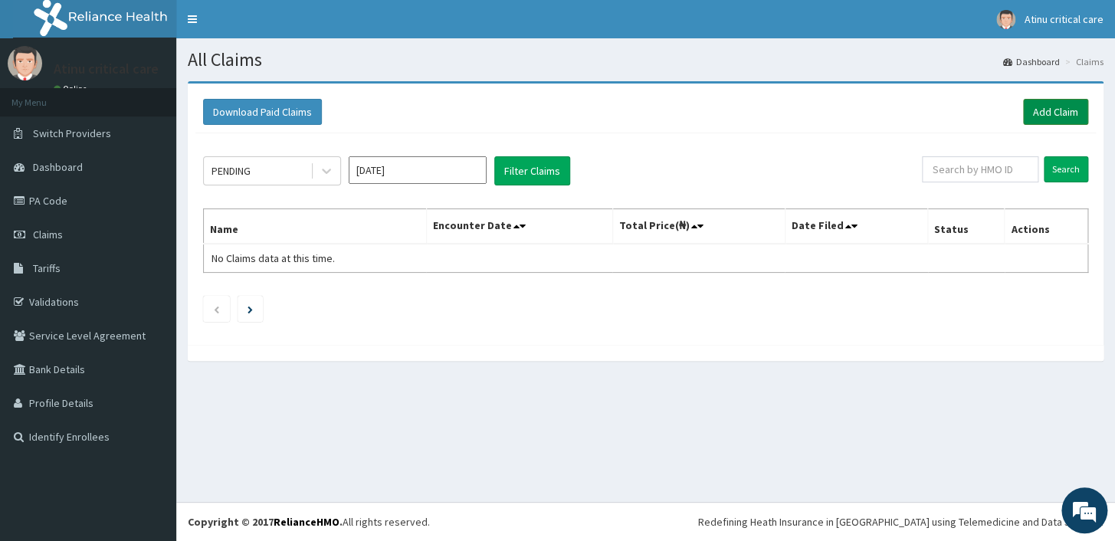
click at [1065, 106] on link "Add Claim" at bounding box center [1055, 112] width 65 height 26
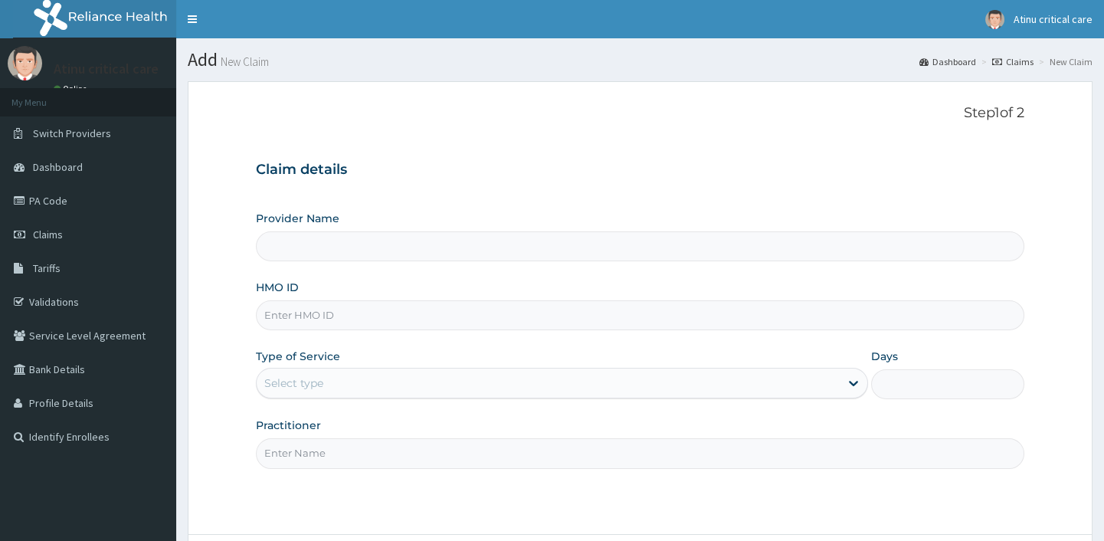
drag, startPoint x: 0, startPoint y: 0, endPoint x: 312, endPoint y: 314, distance: 442.6
click at [312, 314] on input "HMO ID" at bounding box center [640, 315] width 768 height 30
paste input "AJI/10006/A"
type input "AJI/10006/A"
click at [300, 385] on div "Select type" at bounding box center [293, 382] width 59 height 15
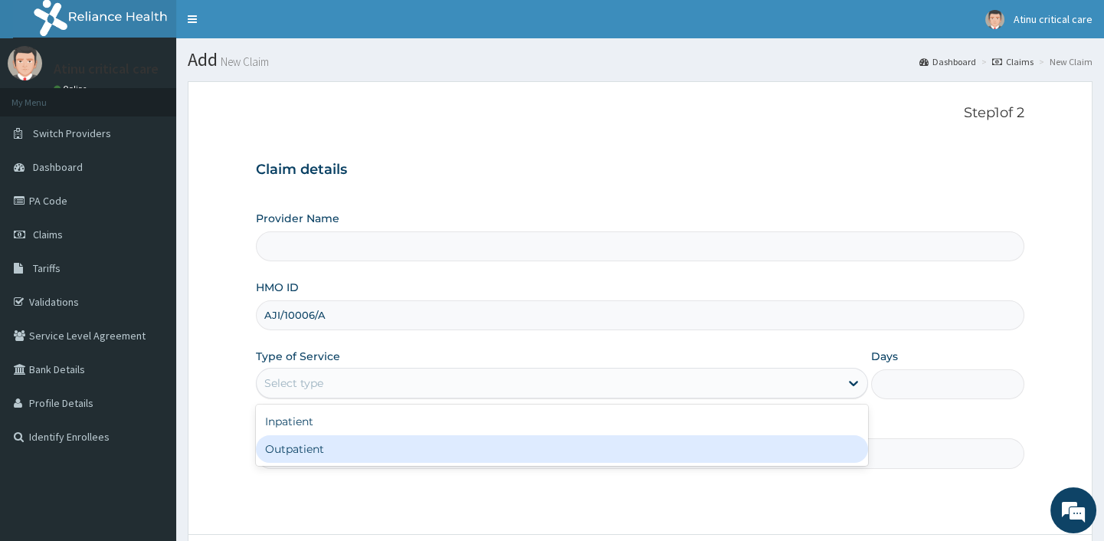
type input "Atinu Critical Care Hospital"
click at [296, 454] on div "Outpatient" at bounding box center [562, 449] width 612 height 28
type input "1"
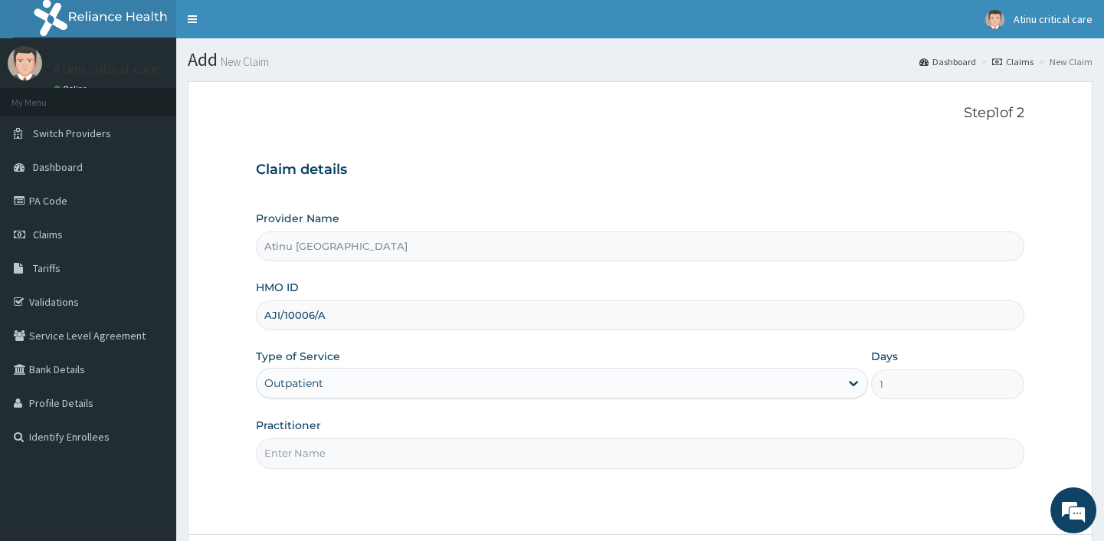
click at [303, 447] on input "Practitioner" at bounding box center [640, 453] width 768 height 30
type input "DR KINGSLEY"
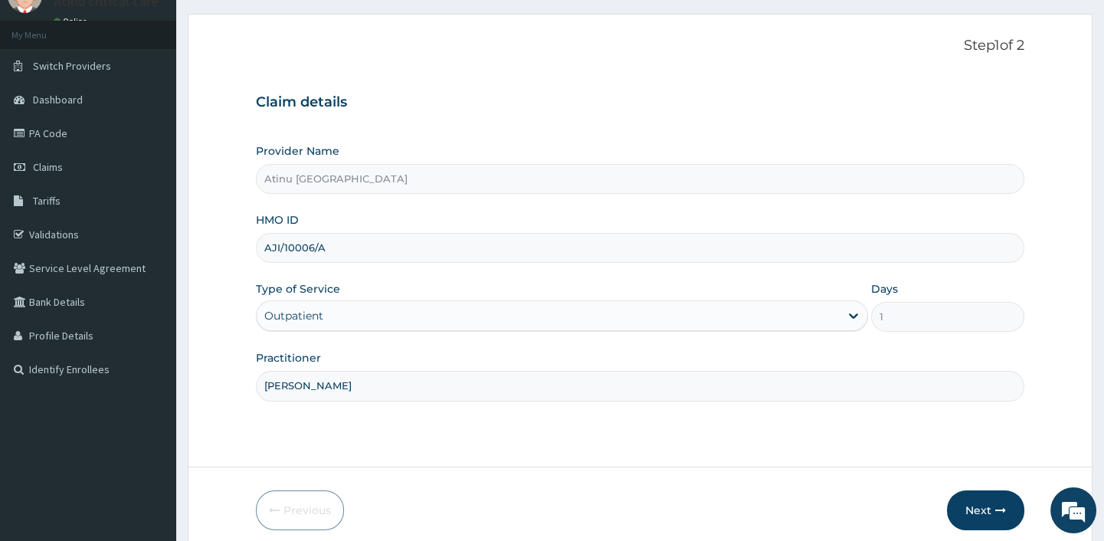
scroll to position [130, 0]
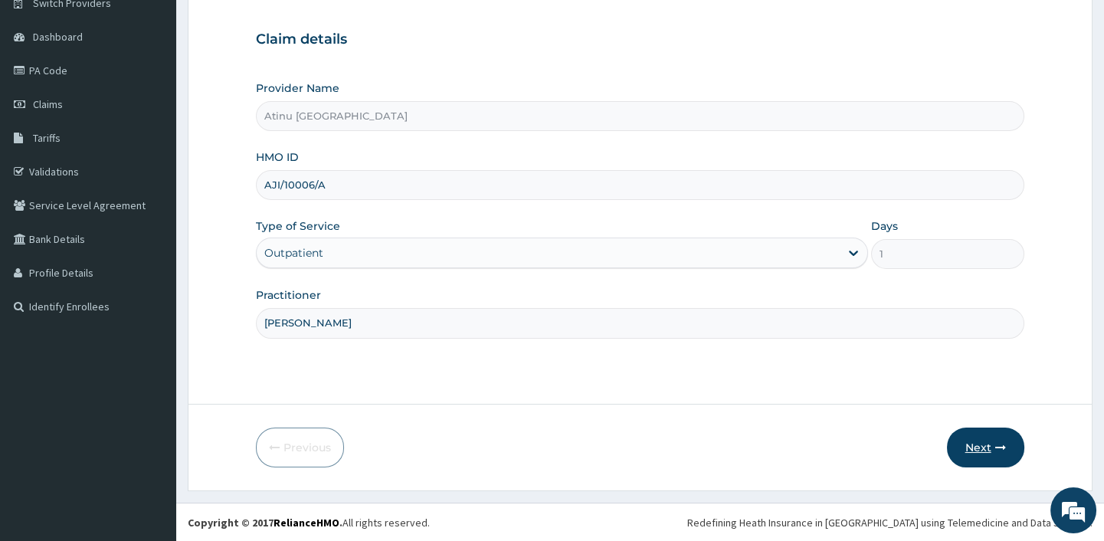
click at [996, 446] on icon "button" at bounding box center [1000, 447] width 11 height 11
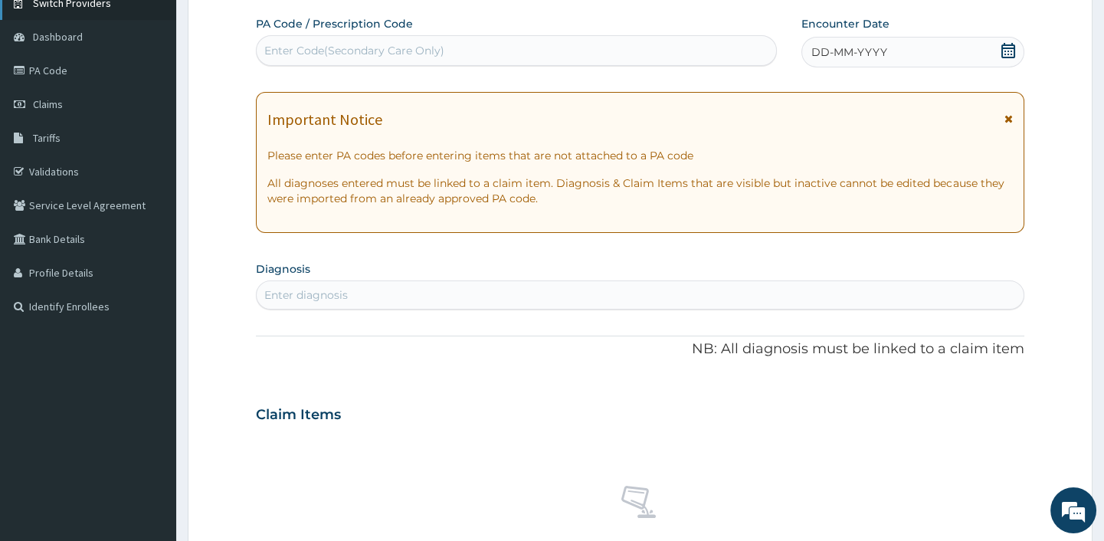
scroll to position [0, 0]
click at [312, 48] on div "Enter Code(Secondary Care Only)" at bounding box center [354, 50] width 180 height 15
paste input "PA/54C627"
type input "PA/54C627"
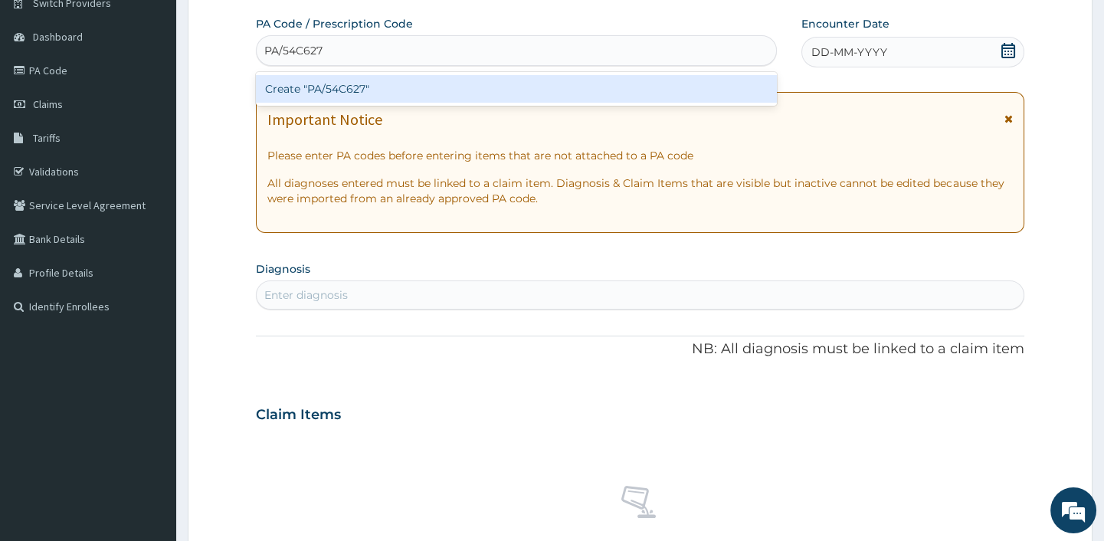
click at [332, 84] on div "Create "PA/54C627"" at bounding box center [516, 89] width 520 height 28
